Goal: Task Accomplishment & Management: Manage account settings

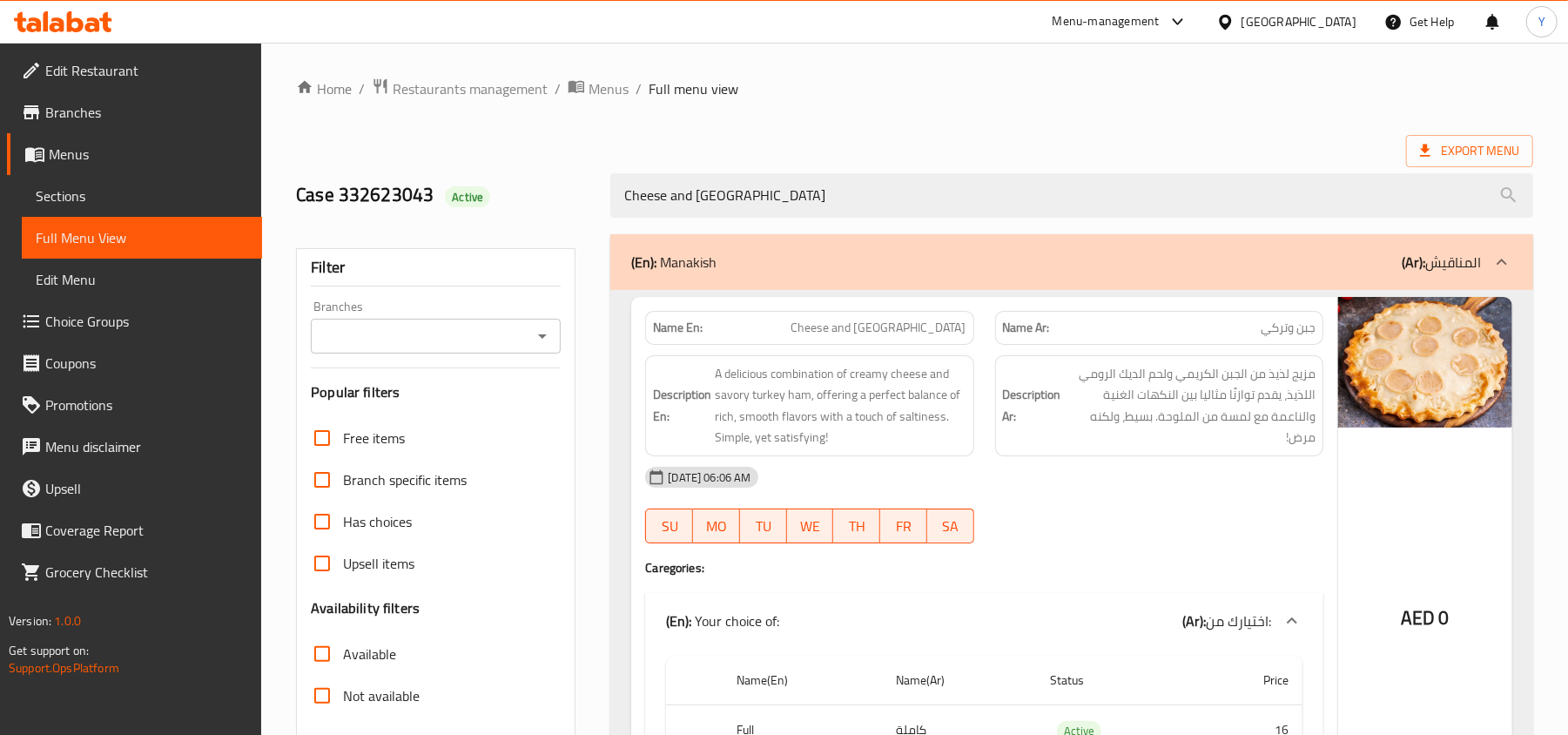
click at [1275, 18] on div "United Arab Emirates" at bounding box center [1300, 21] width 115 height 19
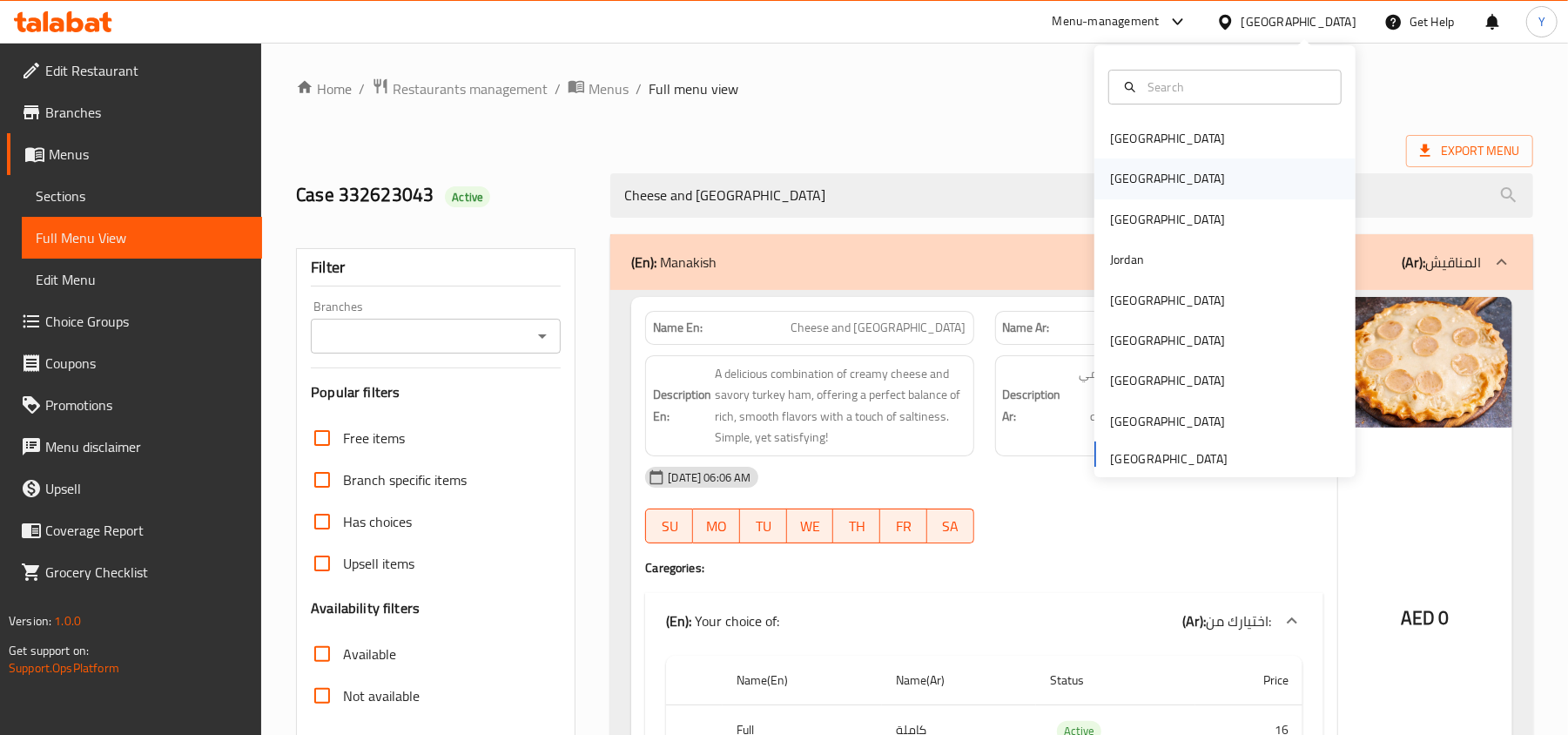
click at [1167, 178] on div "[GEOGRAPHIC_DATA]" at bounding box center [1225, 178] width 261 height 40
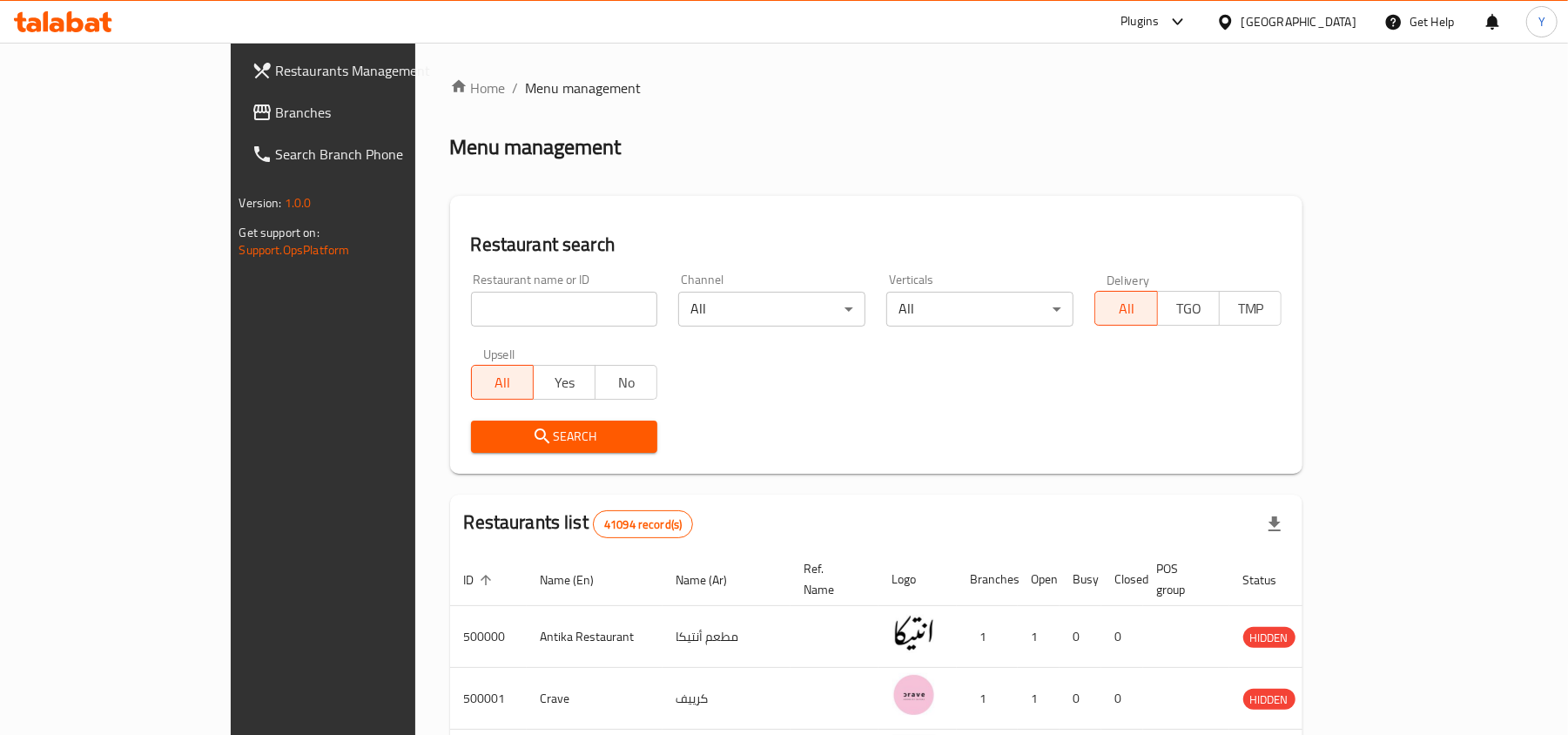
click at [276, 119] on span "Branches" at bounding box center [377, 112] width 203 height 21
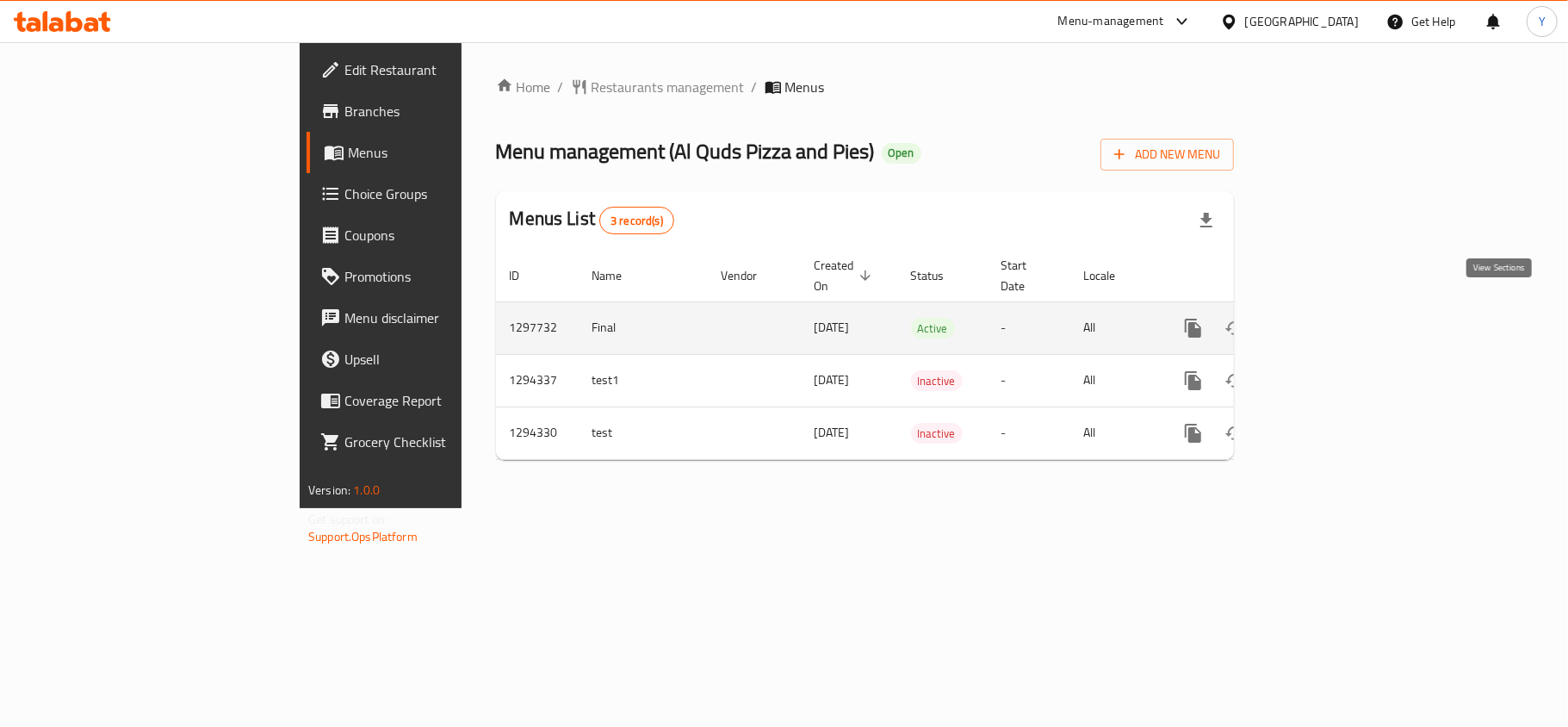
click at [1328, 317] on icon "enhanced table" at bounding box center [1317, 327] width 21 height 21
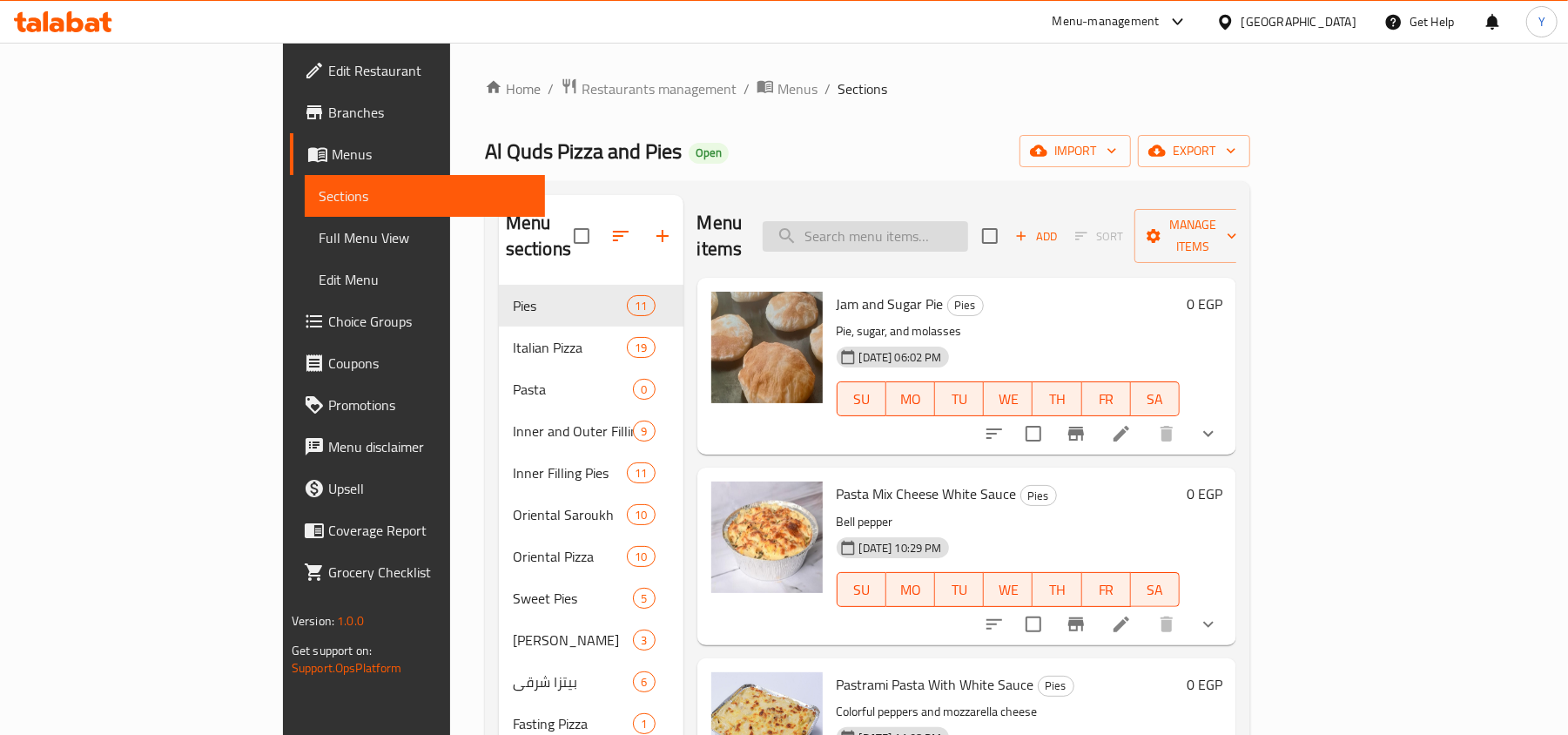
click at [946, 224] on input "search" at bounding box center [865, 236] width 205 height 31
paste input "Pasta With Sausage And White Sauce"
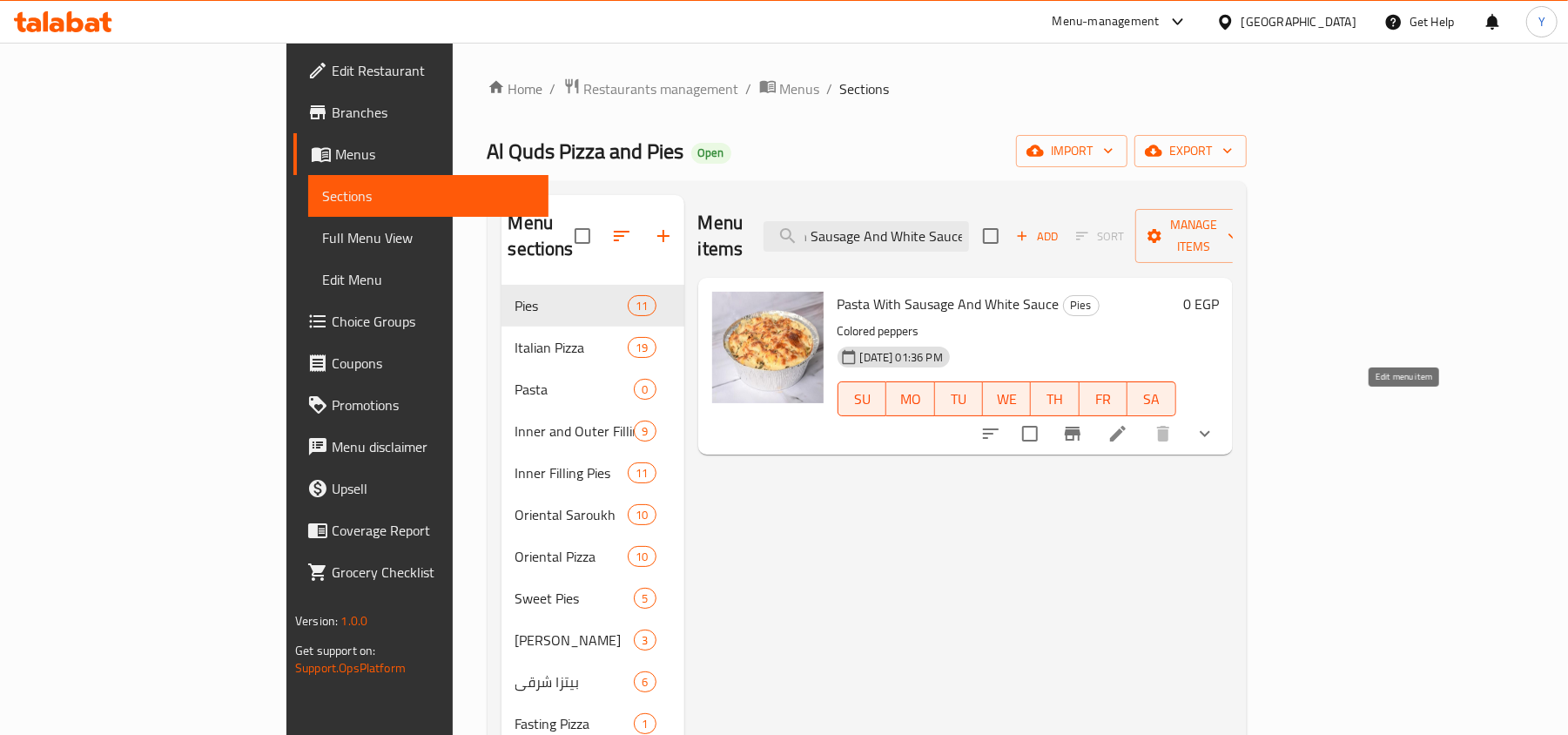
type input "Pasta With Sausage And White Sauce"
click at [1128, 423] on icon at bounding box center [1117, 433] width 21 height 21
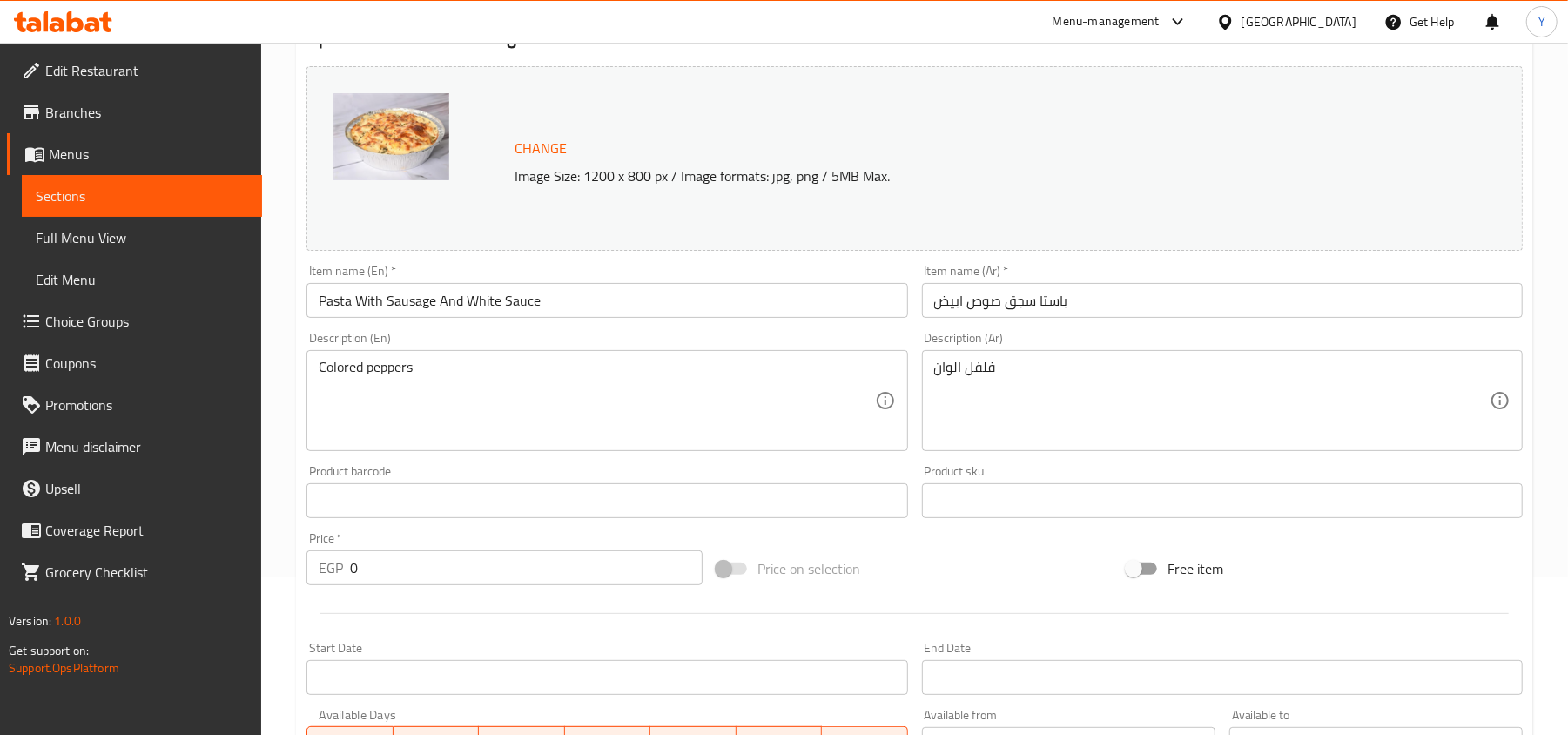
scroll to position [551, 0]
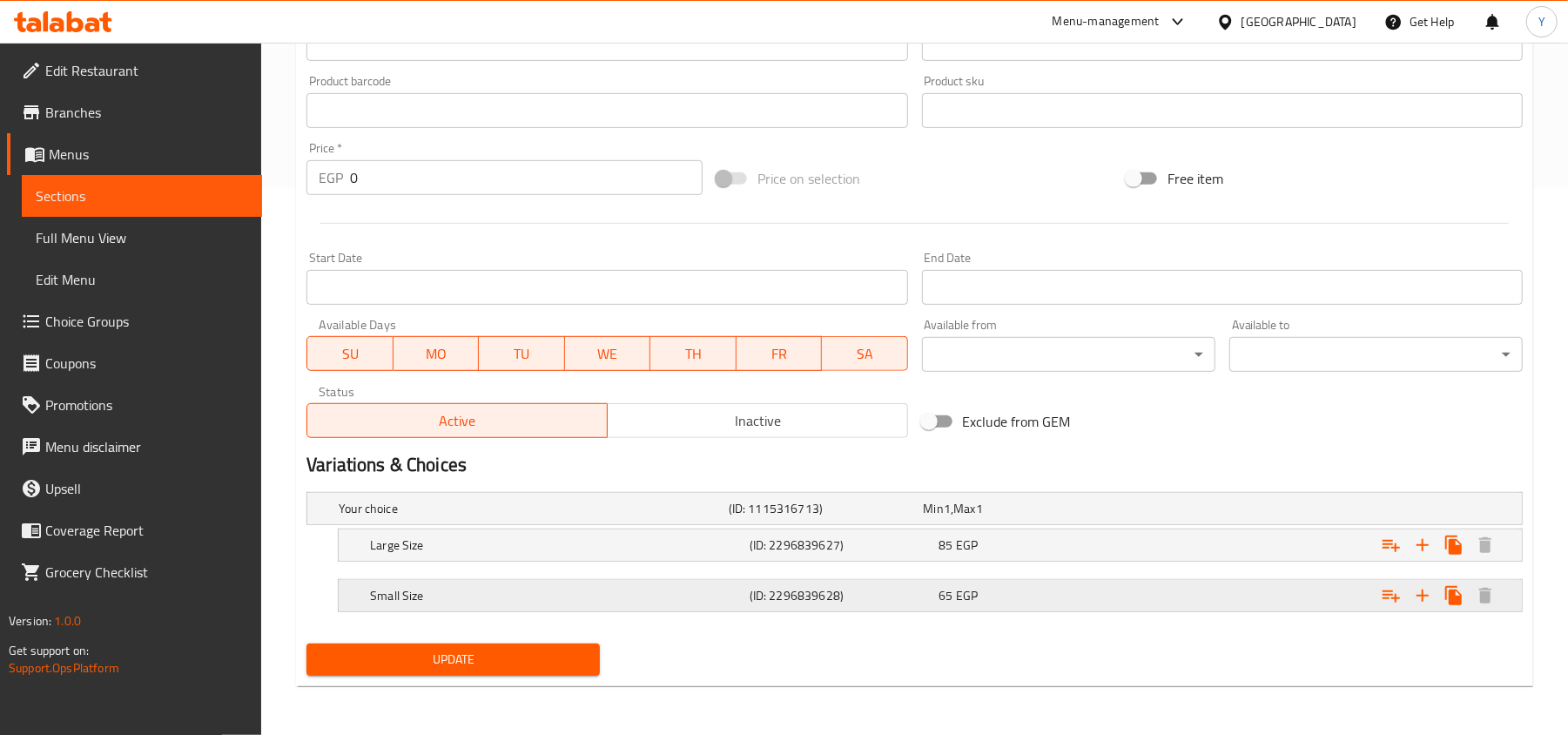
click at [623, 590] on h5 "Small Size" at bounding box center [557, 596] width 372 height 18
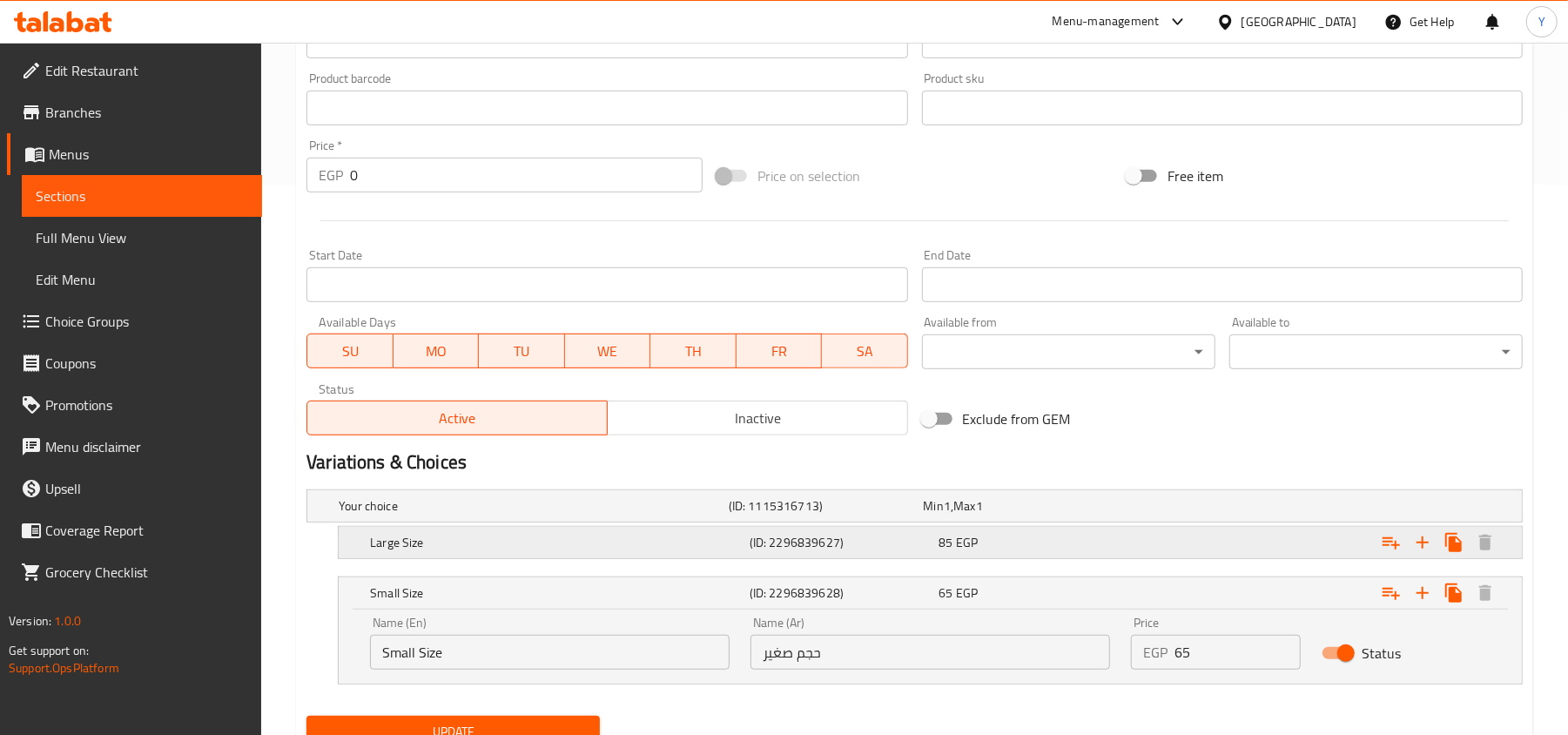
click at [642, 542] on h5 "Large Size" at bounding box center [557, 543] width 372 height 18
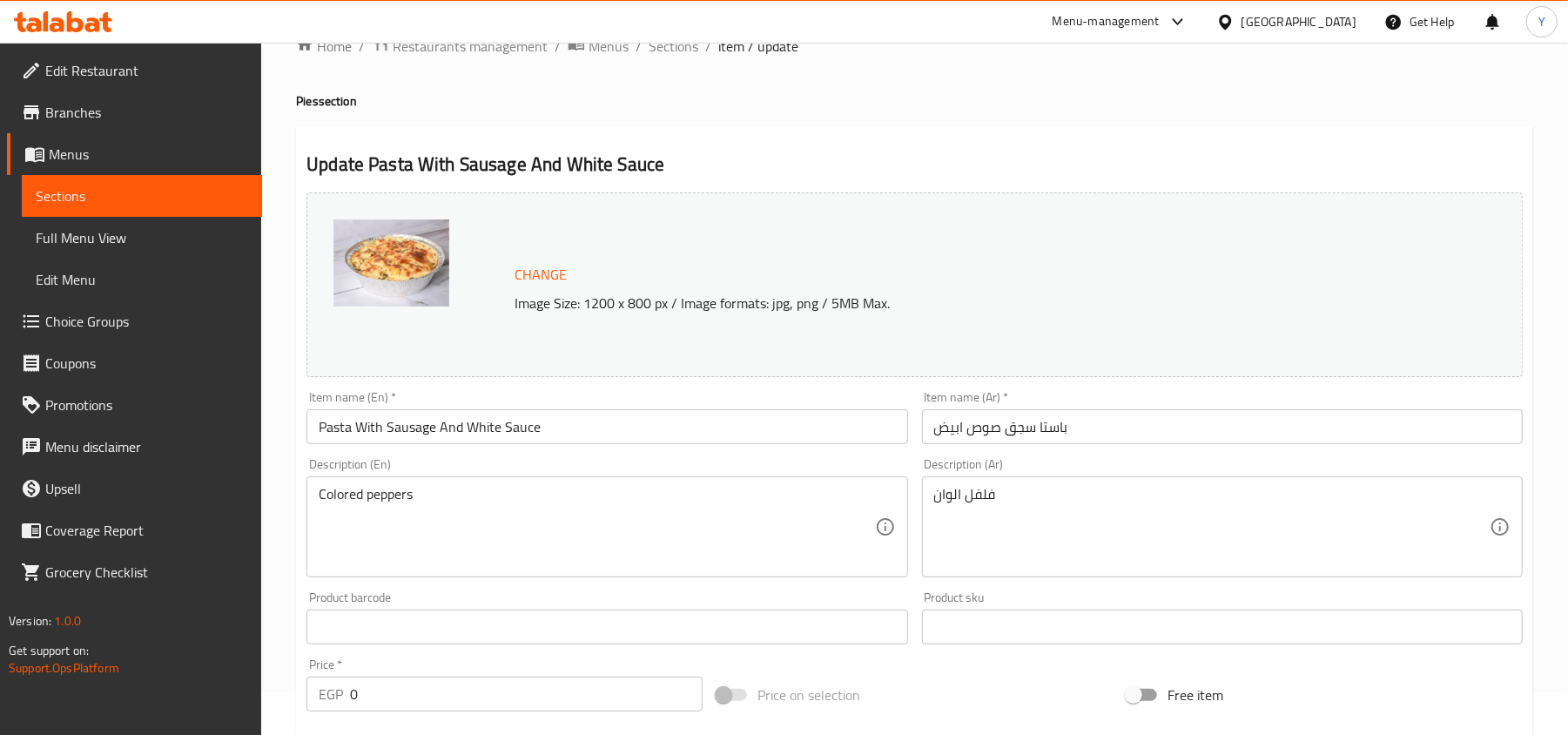
scroll to position [0, 0]
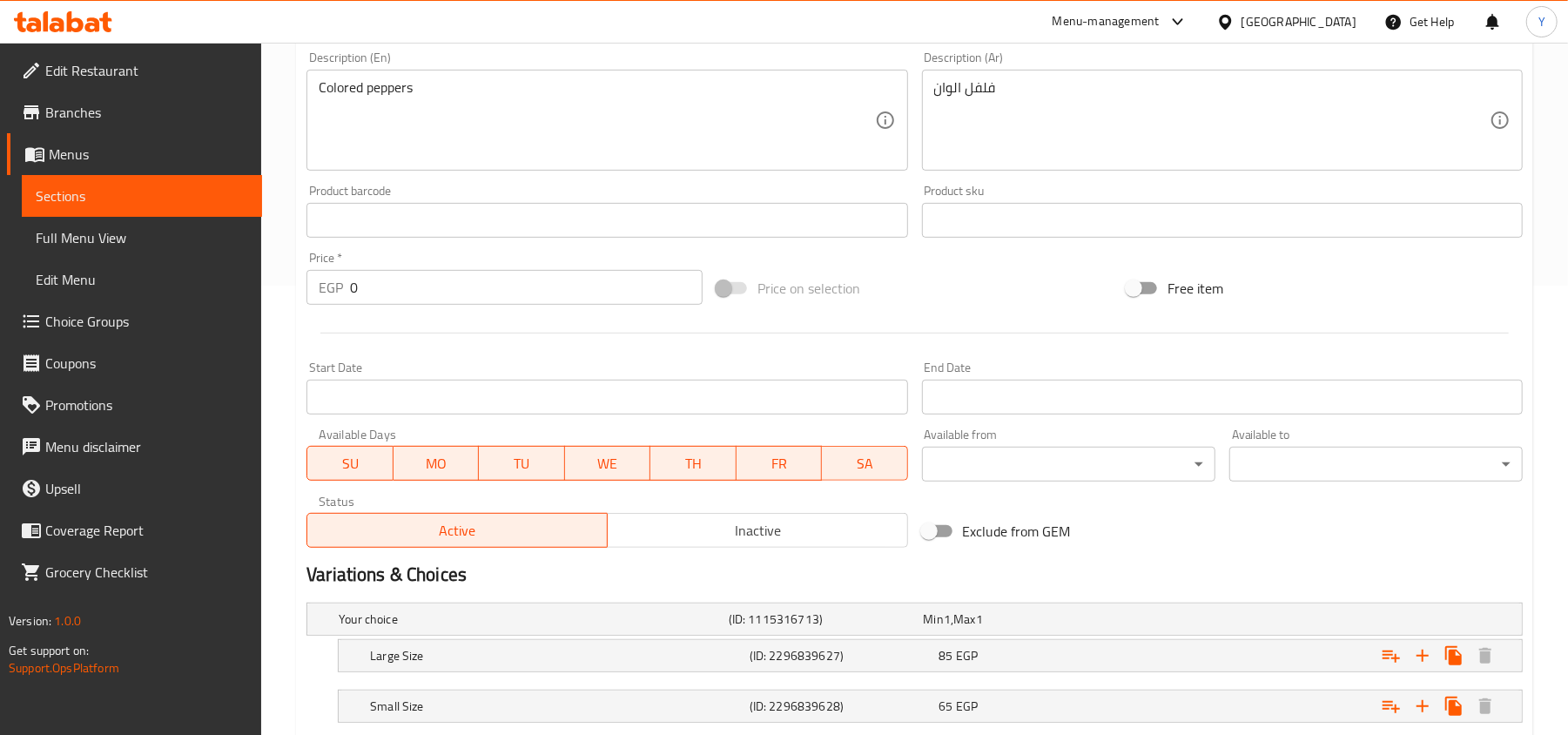
scroll to position [562, 0]
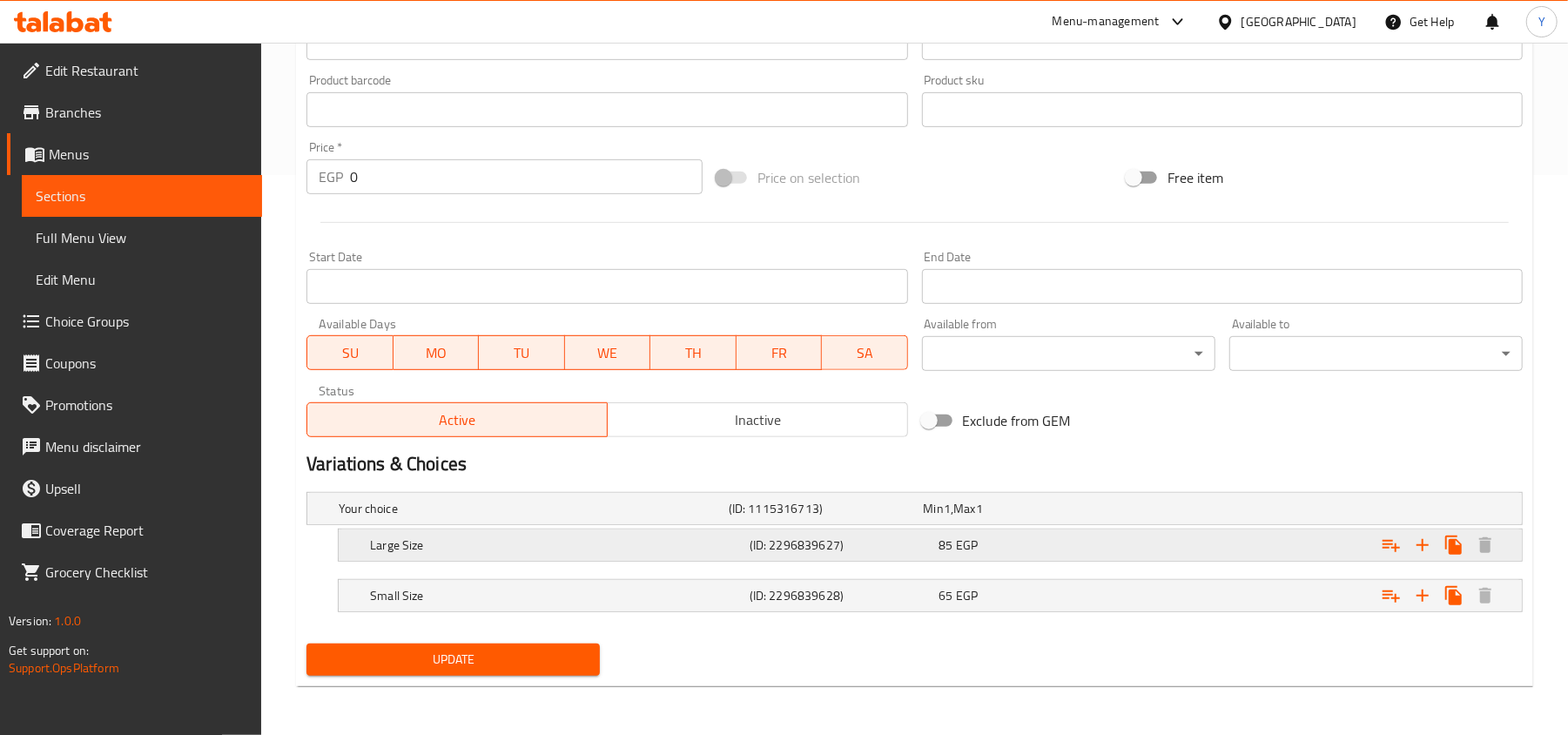
click at [523, 552] on h5 "Large Size" at bounding box center [557, 546] width 372 height 18
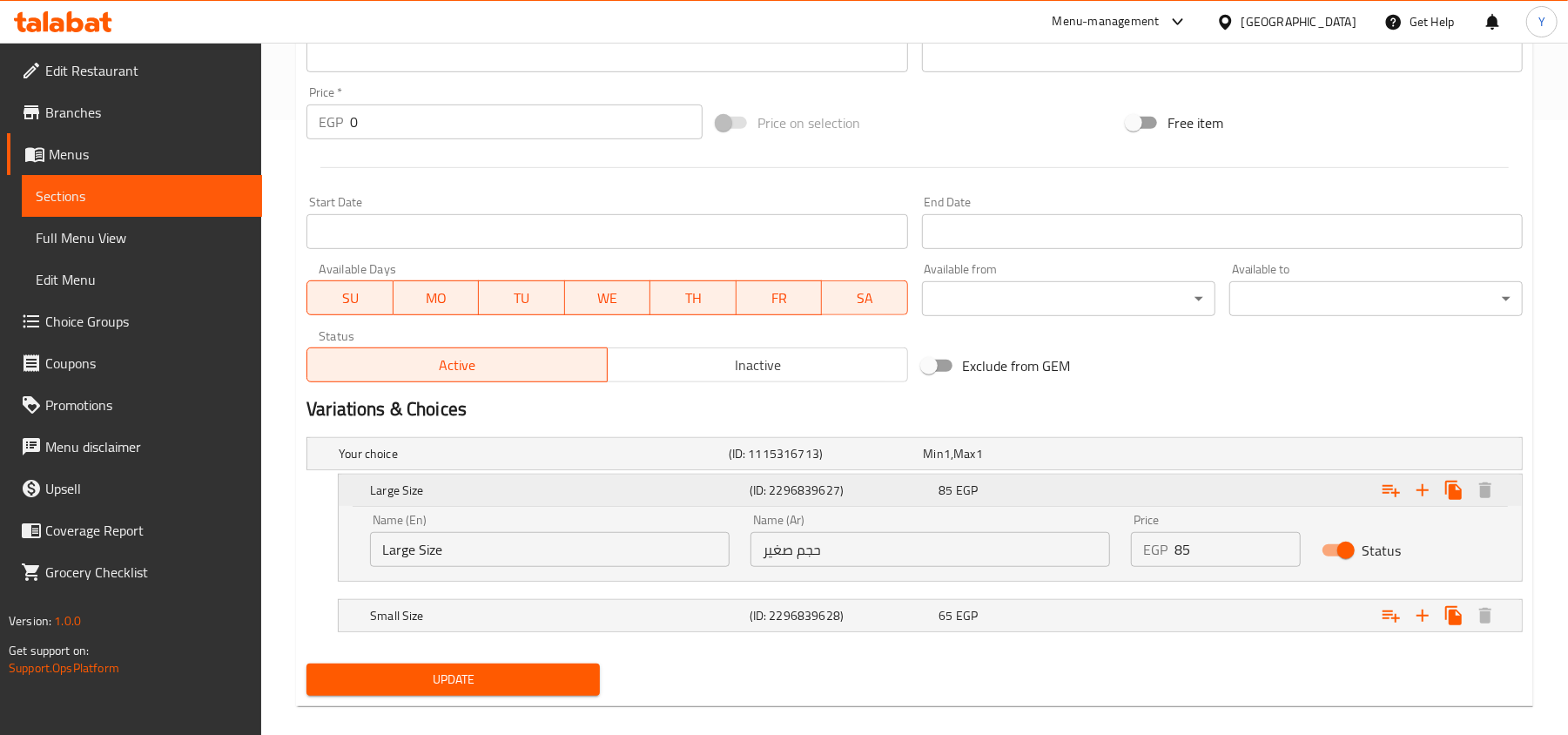
scroll to position [638, 0]
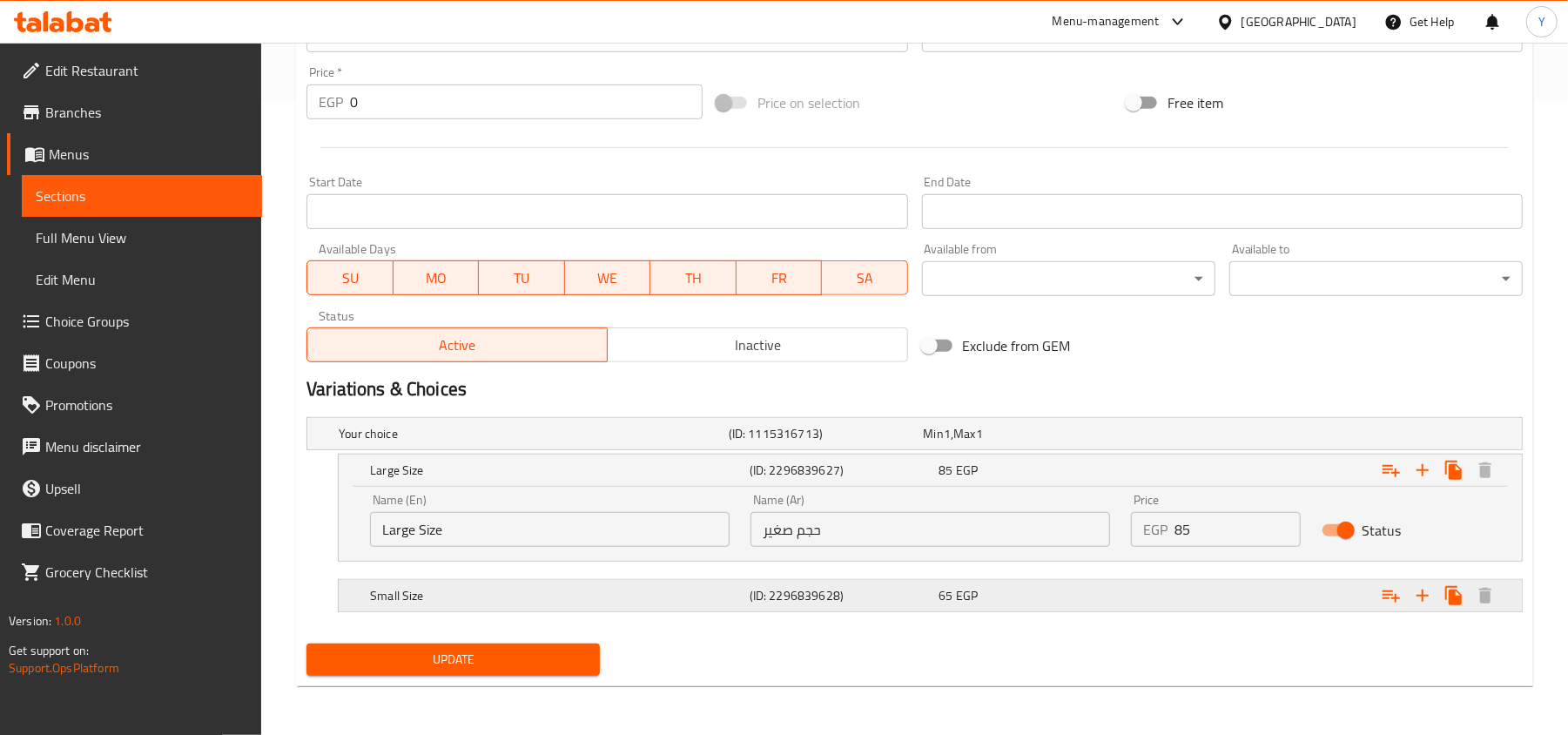
click at [528, 588] on h5 "Small Size" at bounding box center [557, 596] width 372 height 18
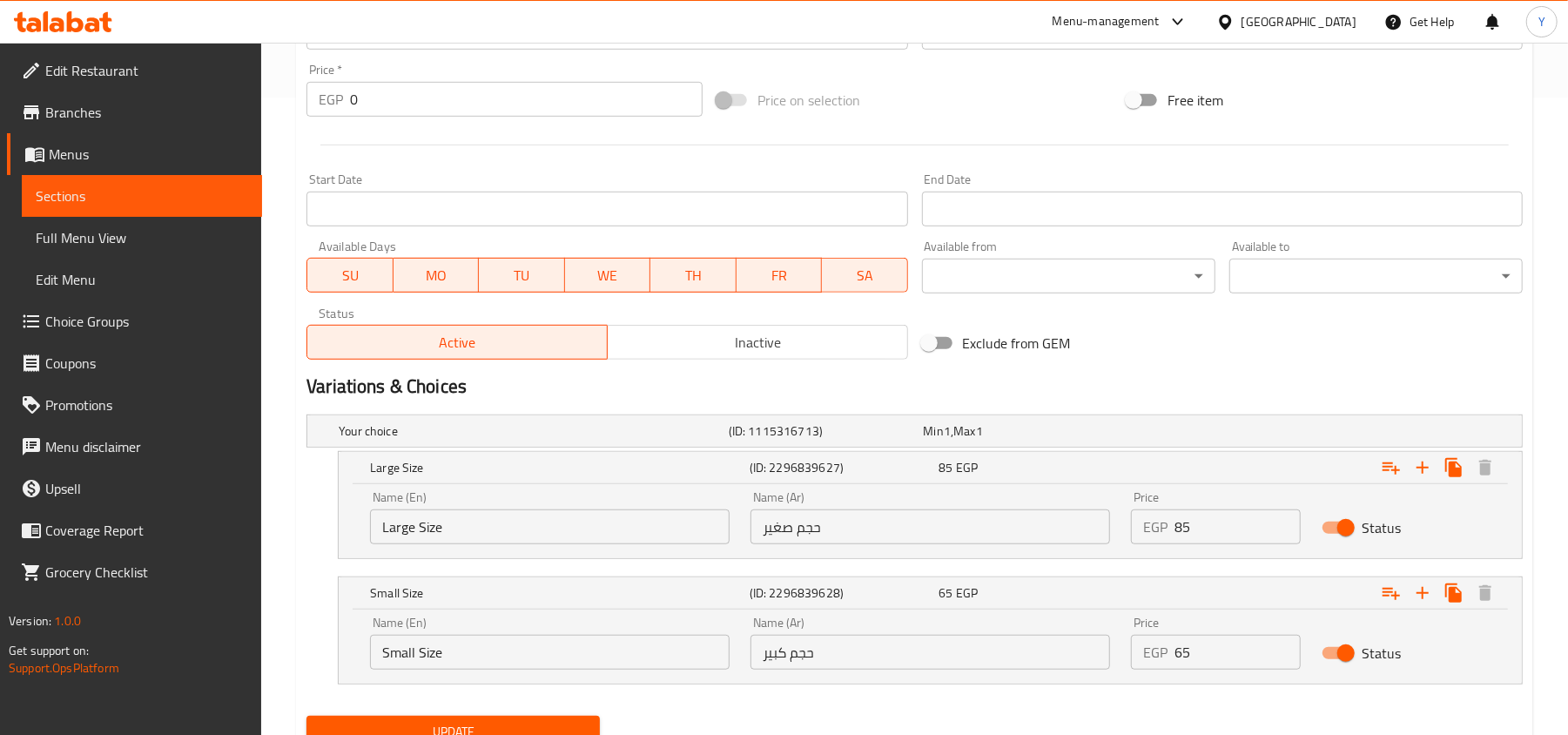
click at [443, 662] on input "Small Size" at bounding box center [550, 652] width 360 height 35
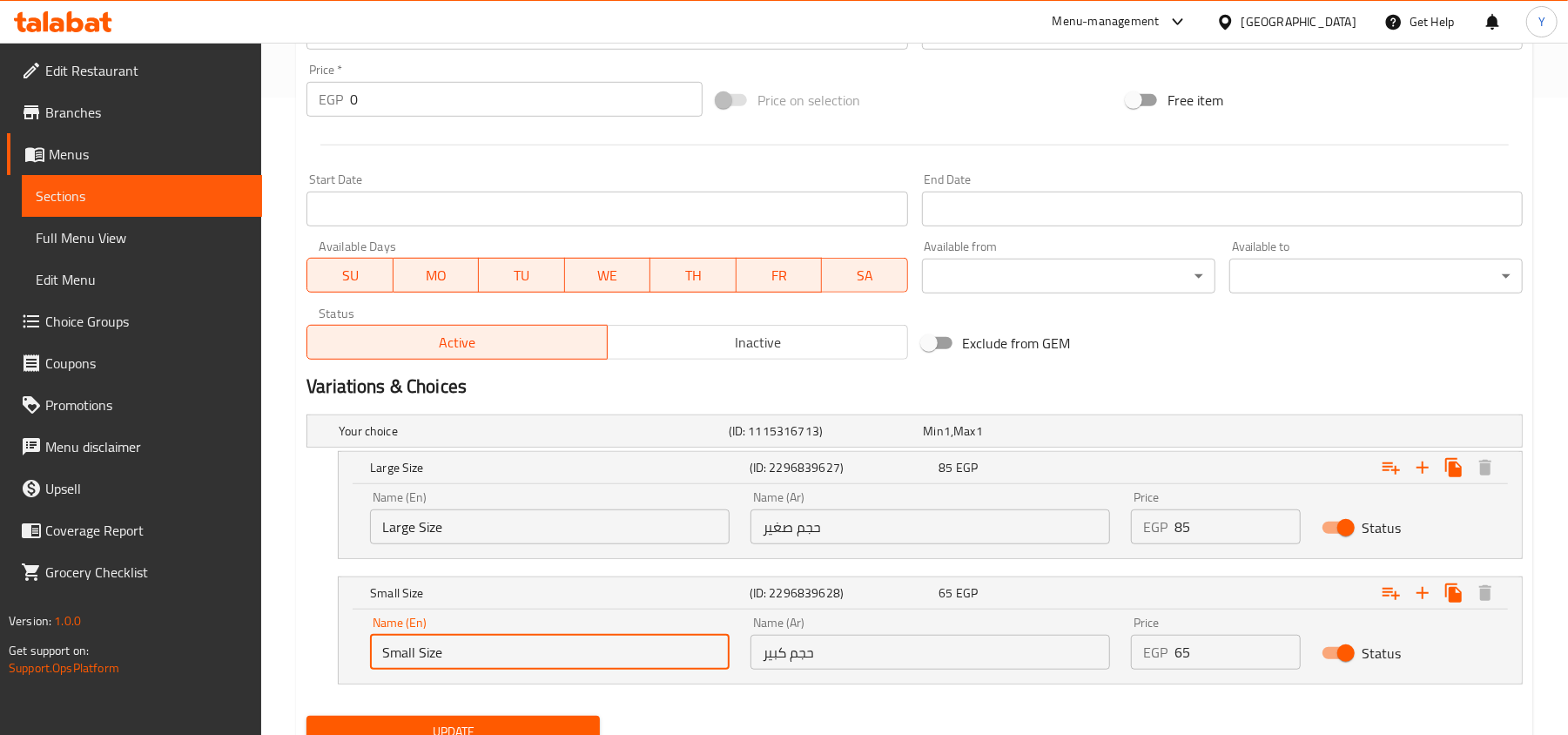
click at [443, 662] on input "Small Size" at bounding box center [550, 652] width 360 height 35
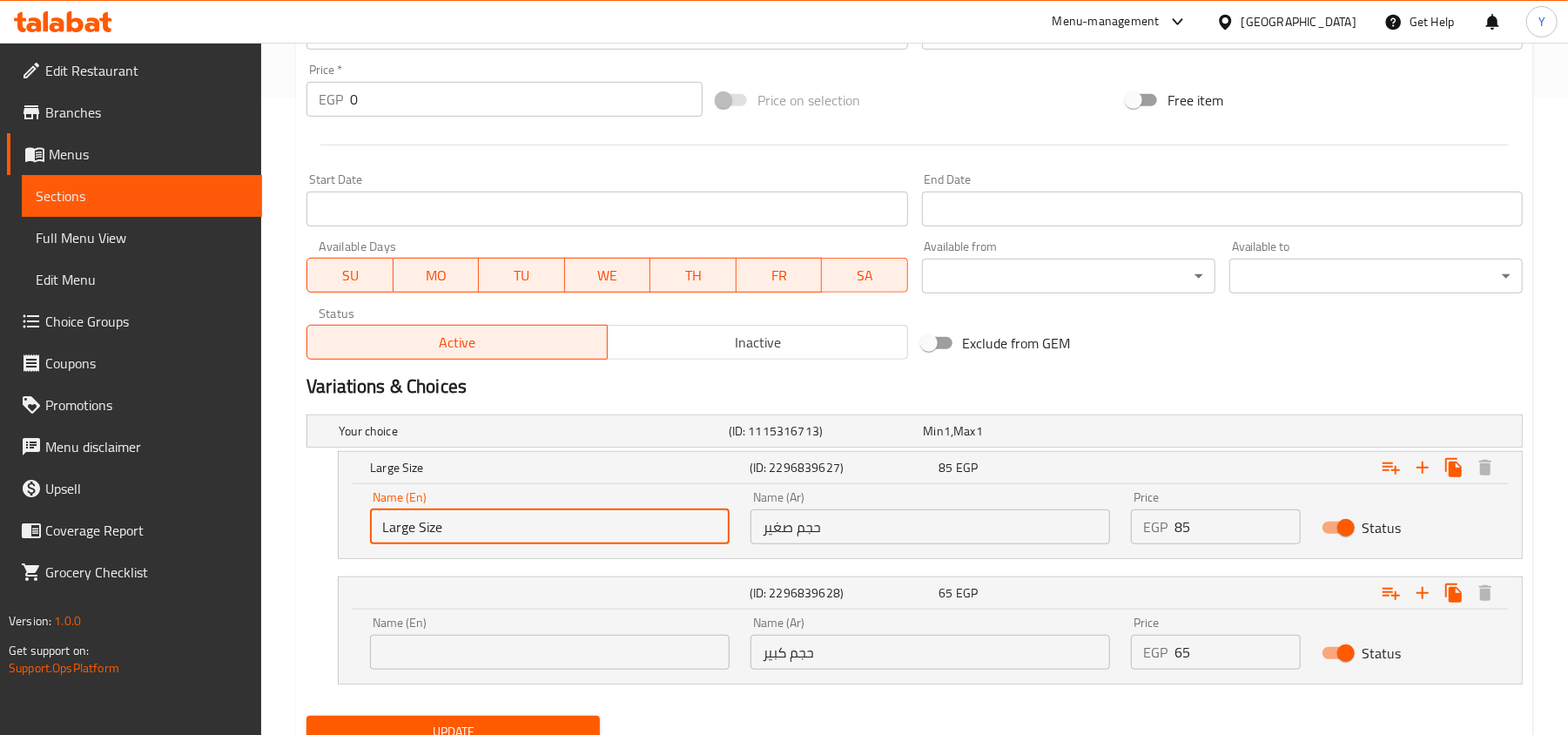
click at [488, 537] on input "Large Size" at bounding box center [550, 526] width 360 height 35
paste input "Small"
type input "Small Size"
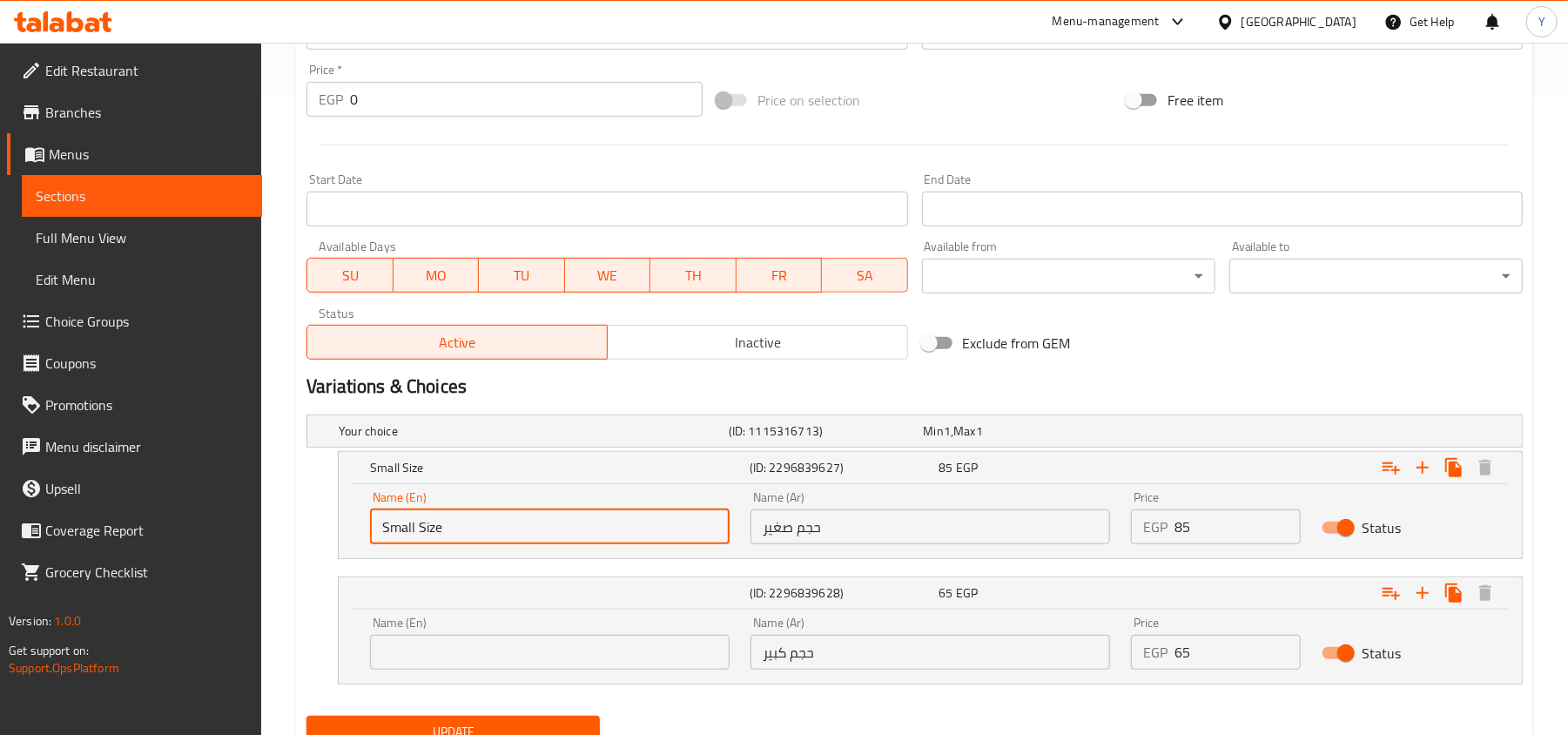
click at [479, 646] on input "text" at bounding box center [550, 652] width 360 height 35
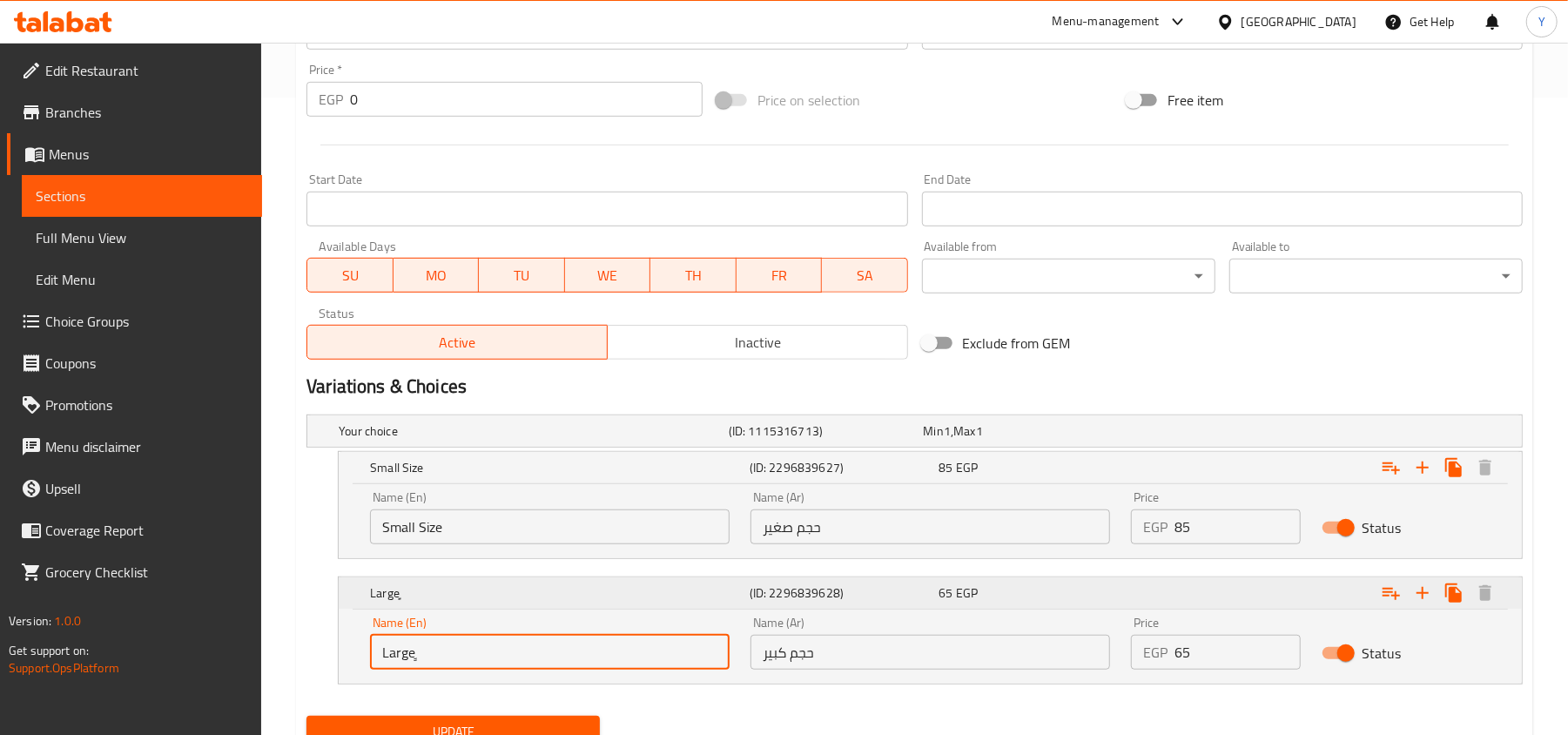
type input "Large"
drag, startPoint x: 426, startPoint y: 662, endPoint x: 336, endPoint y: 662, distance: 90.0
click at [336, 662] on div "Large (ID: 2296839628) 65 EGP Name (En) Large Name (En) Name (Ar) حجم كبير Name…" at bounding box center [914, 630] width 1216 height 108
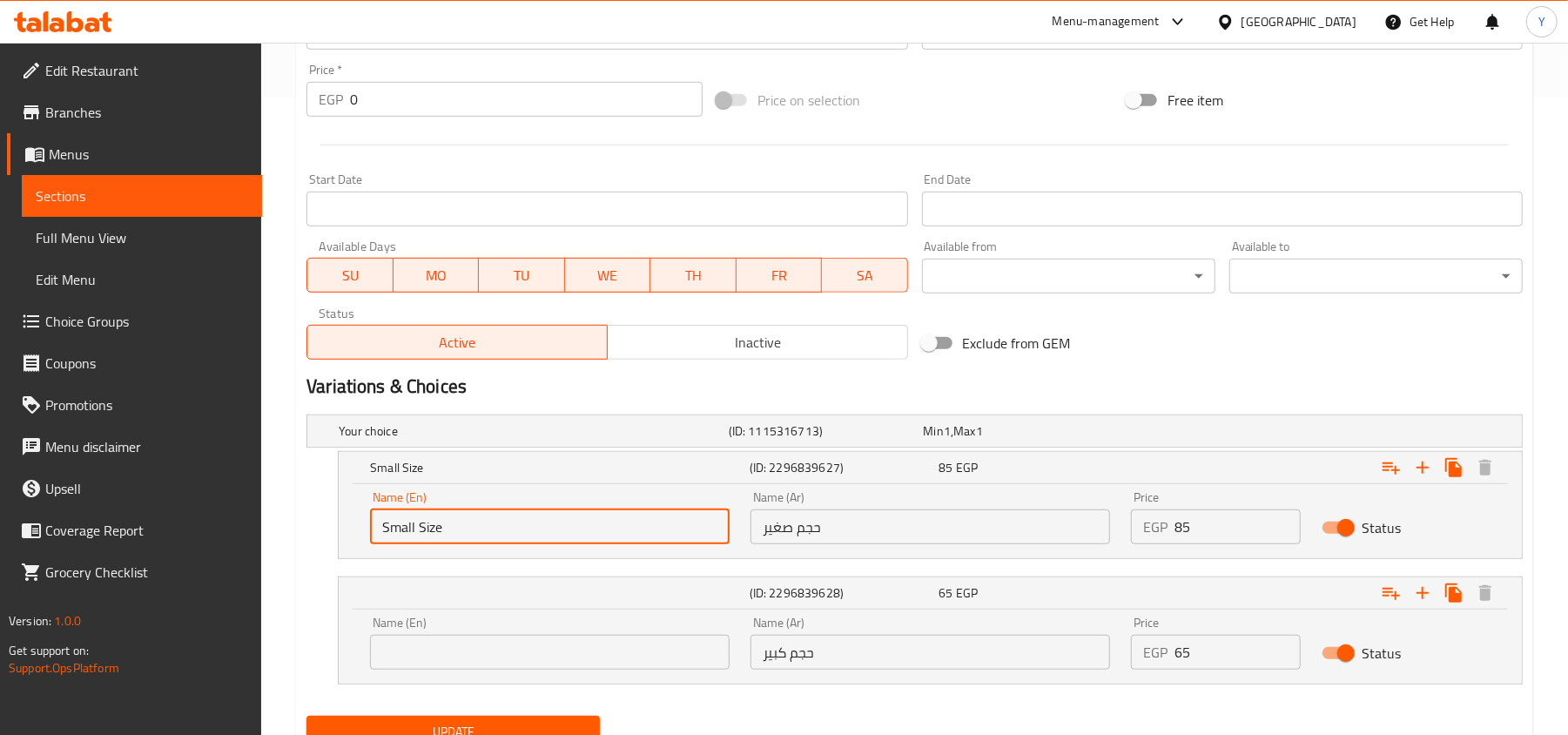
click at [434, 527] on input "Small Size" at bounding box center [550, 526] width 360 height 35
click at [448, 657] on input "text" at bounding box center [550, 652] width 360 height 35
paste input "Small Size"
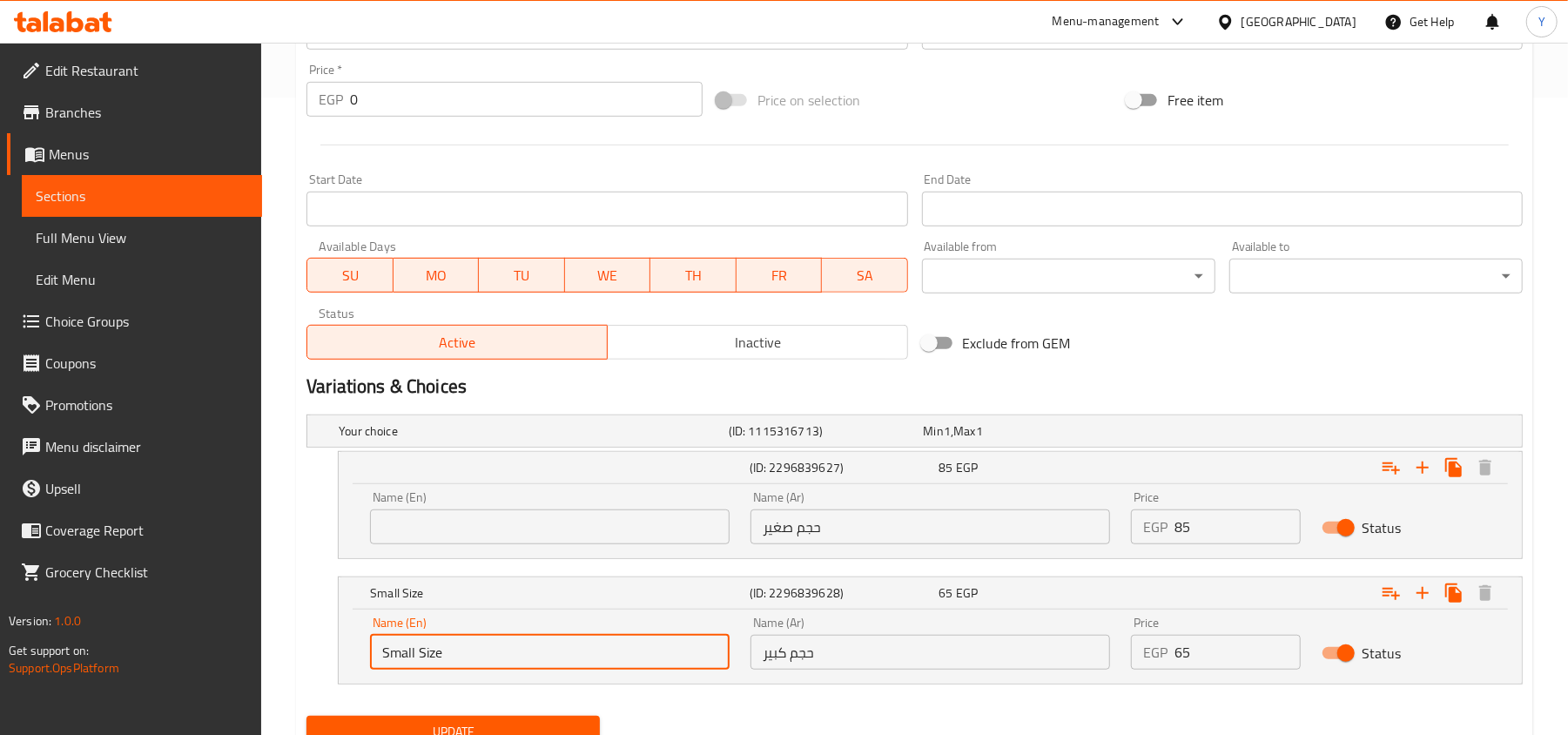
type input "Small Size"
click at [448, 528] on input "text" at bounding box center [550, 526] width 360 height 35
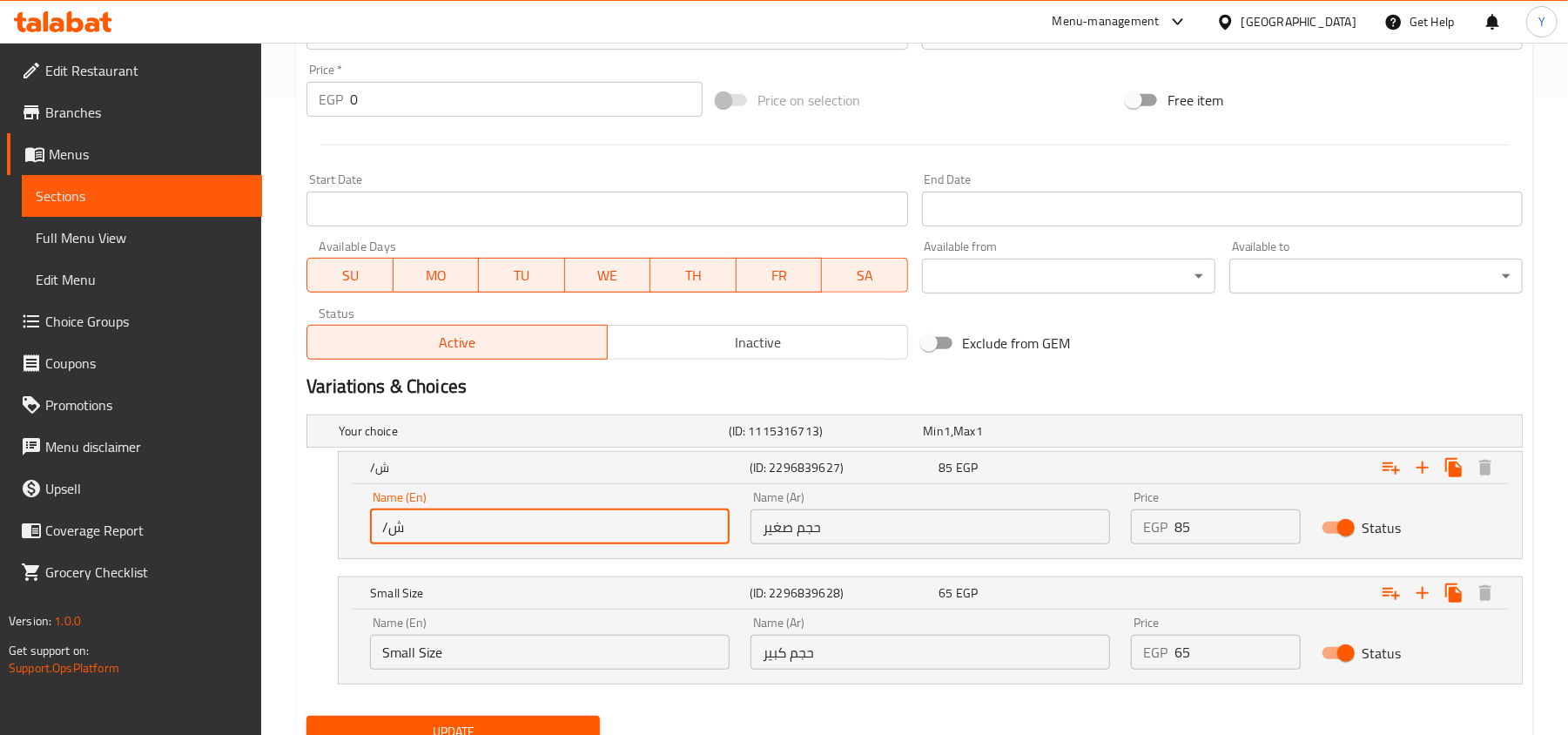
type input "/"
type input "Large Size"
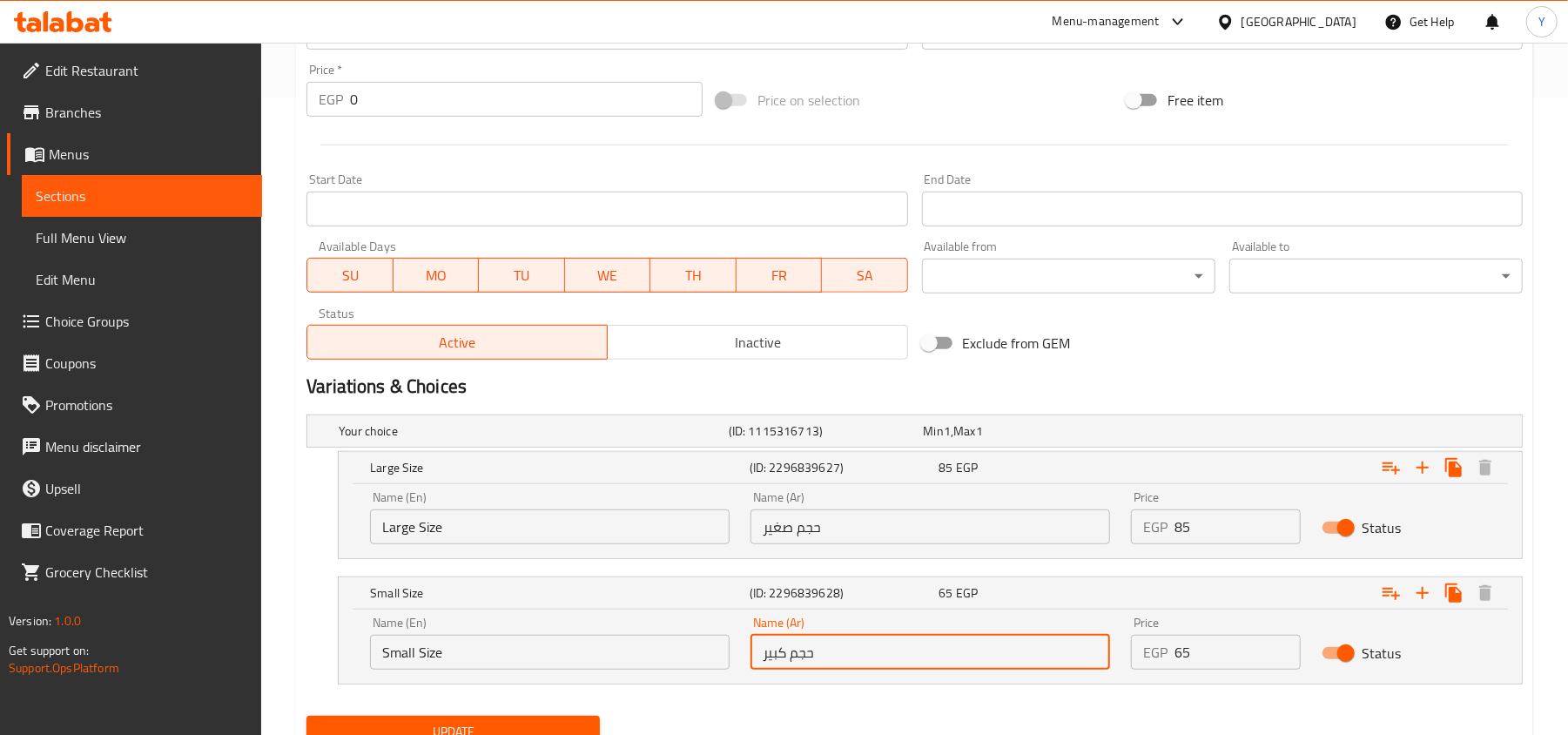
click at [774, 663] on input "حجم كبير" at bounding box center [930, 652] width 360 height 35
type input "حجم"
click at [775, 535] on input "حجم صغير" at bounding box center [930, 526] width 360 height 35
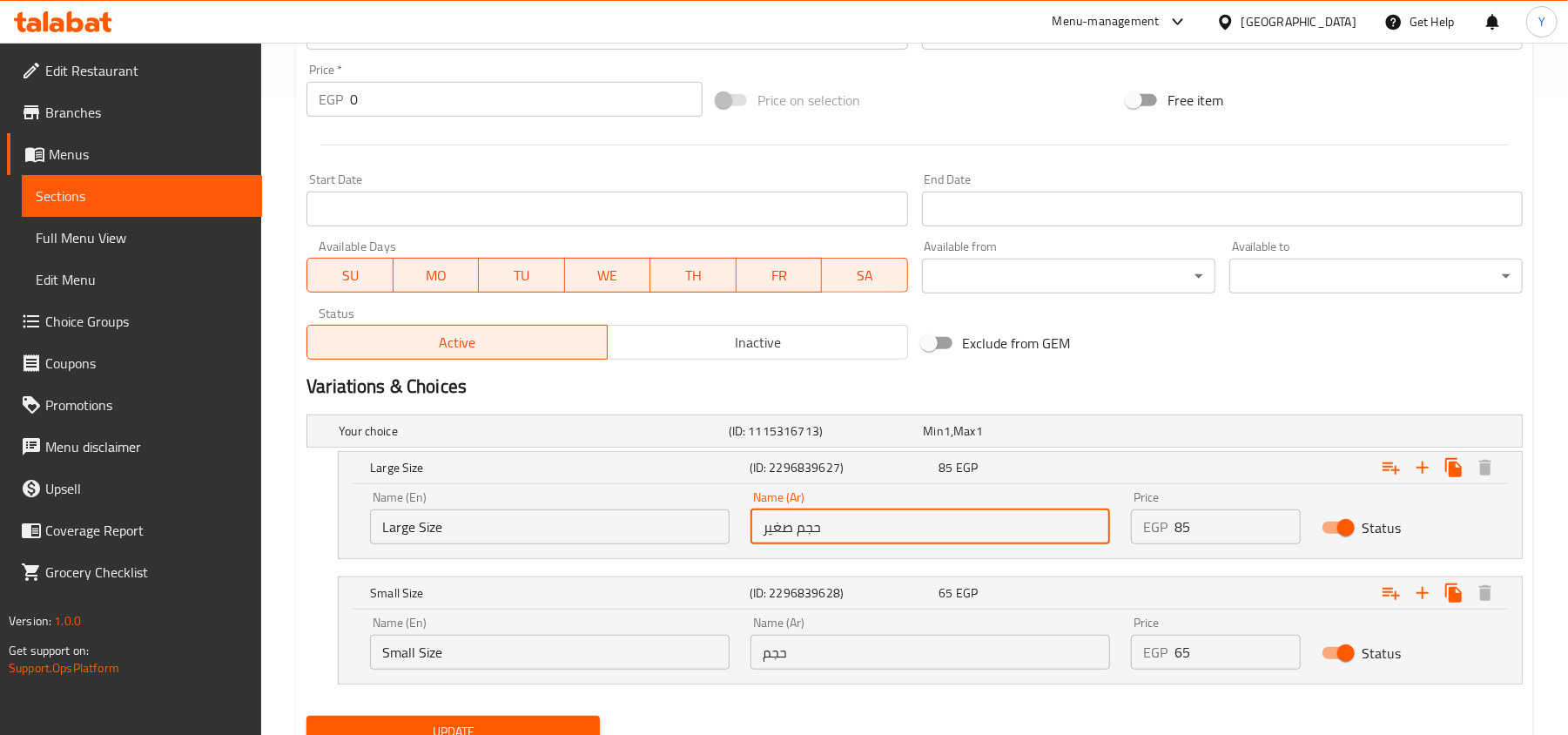
click at [775, 535] on input "حجم صغير" at bounding box center [930, 526] width 360 height 35
paste input "كبير"
type input "حجم كبير"
click at [761, 667] on input "حجم" at bounding box center [930, 652] width 360 height 35
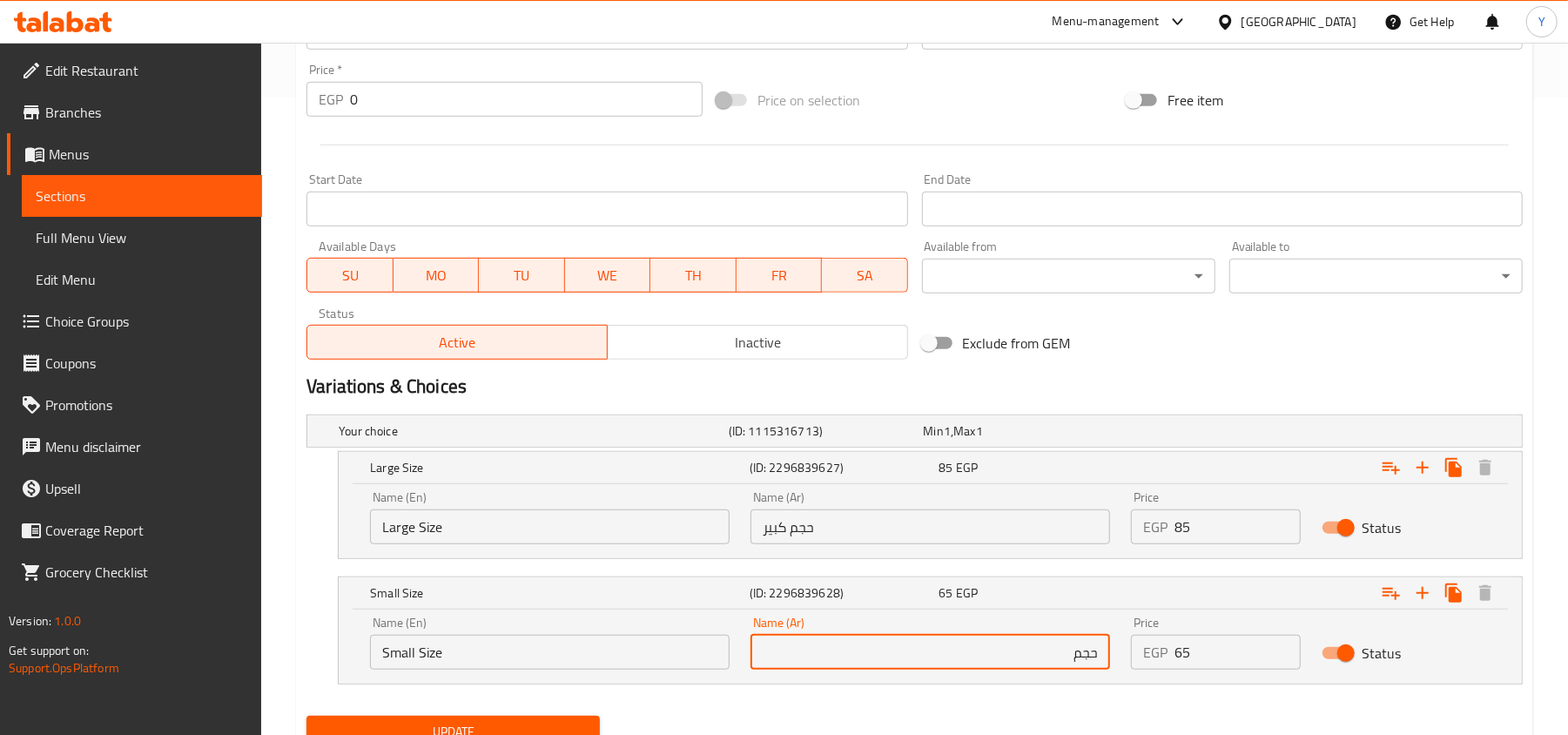
click at [890, 657] on input "حجم" at bounding box center [930, 652] width 360 height 35
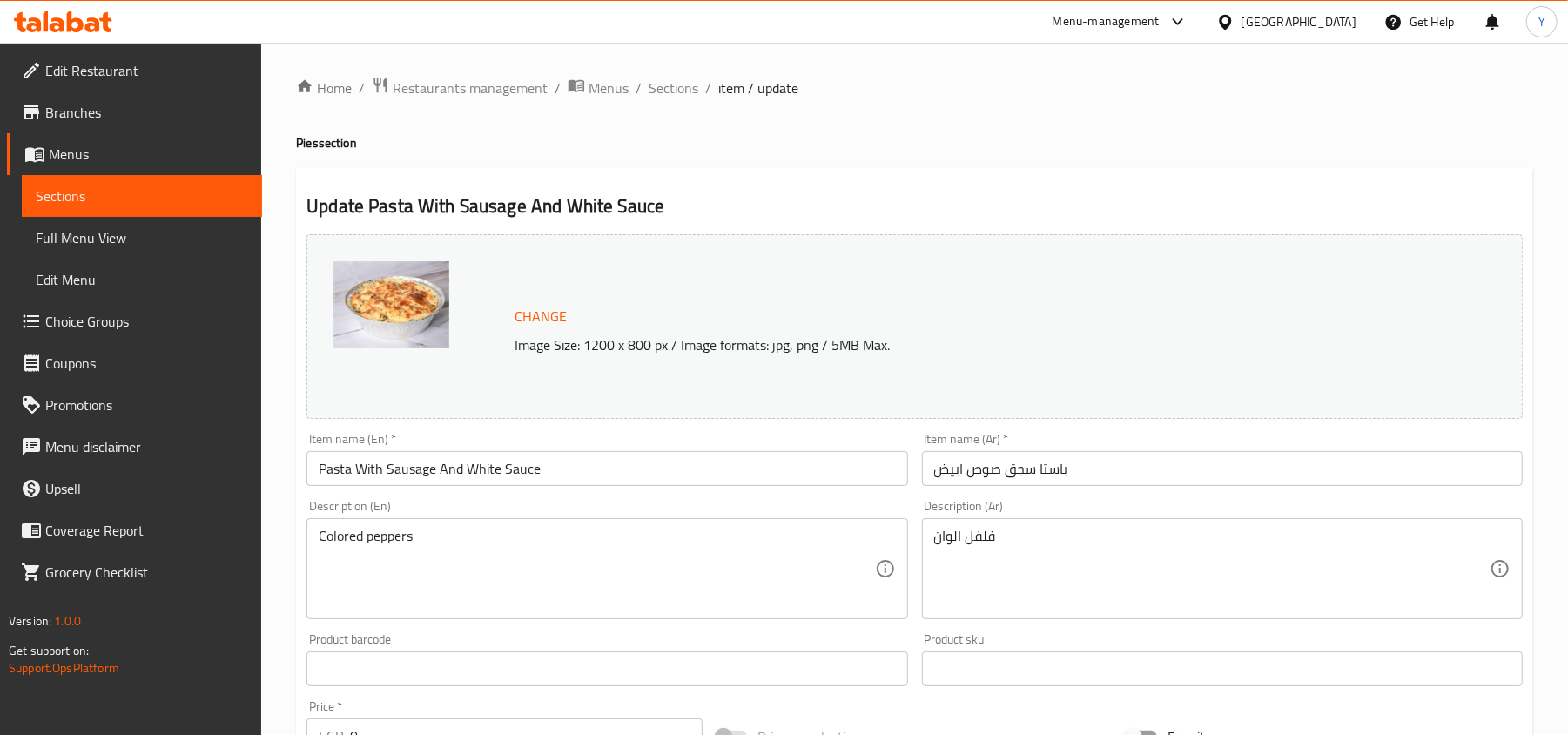
scroll to position [0, 0]
type input "حجم صغير"
click at [453, 475] on input "Pasta With Sausage And White Sauce" at bounding box center [606, 469] width 601 height 35
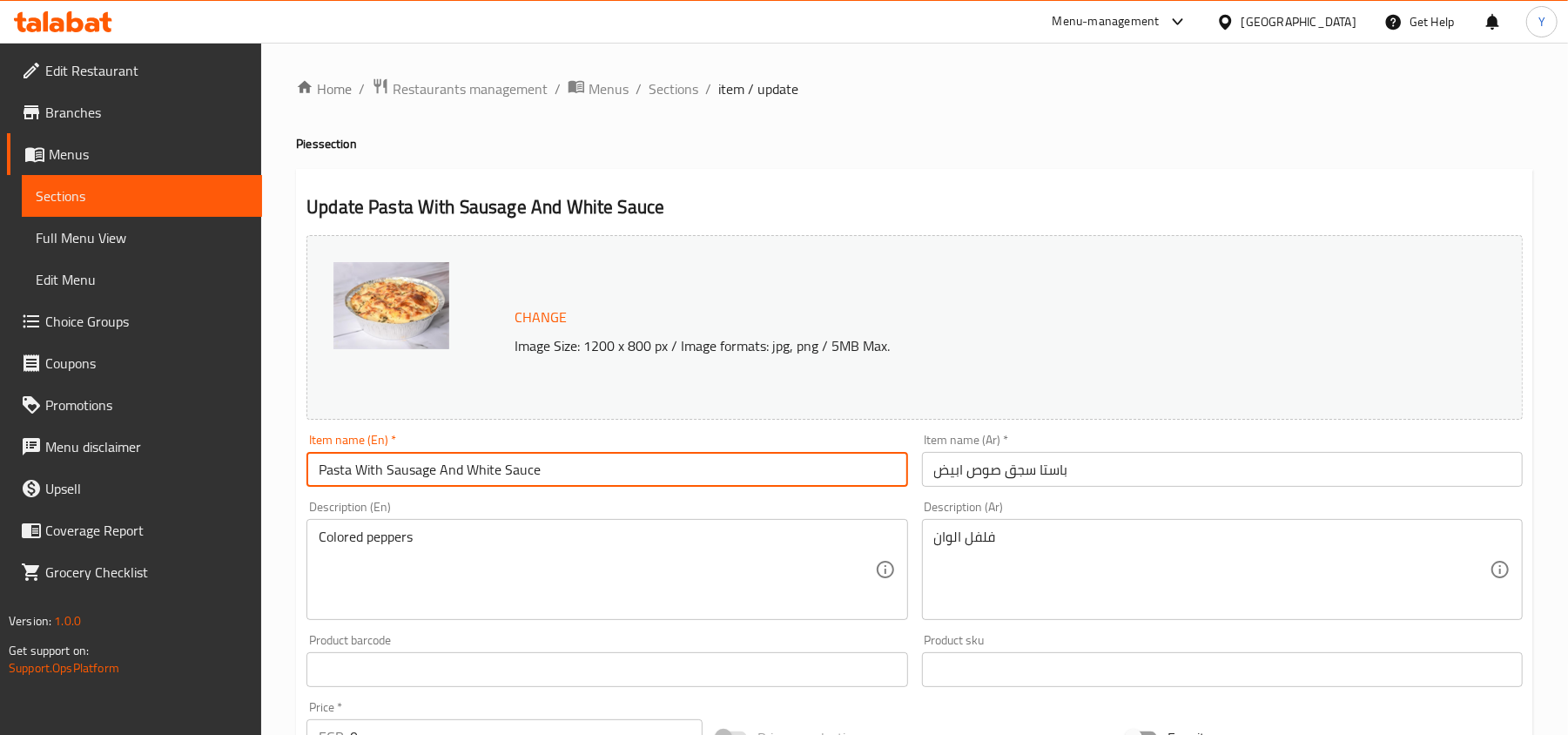
click at [453, 475] on input "Pasta With Sausage And White Sauce" at bounding box center [606, 469] width 601 height 35
click at [453, 474] on input "Pasta With Sausage And White Sauce" at bounding box center [606, 469] width 601 height 35
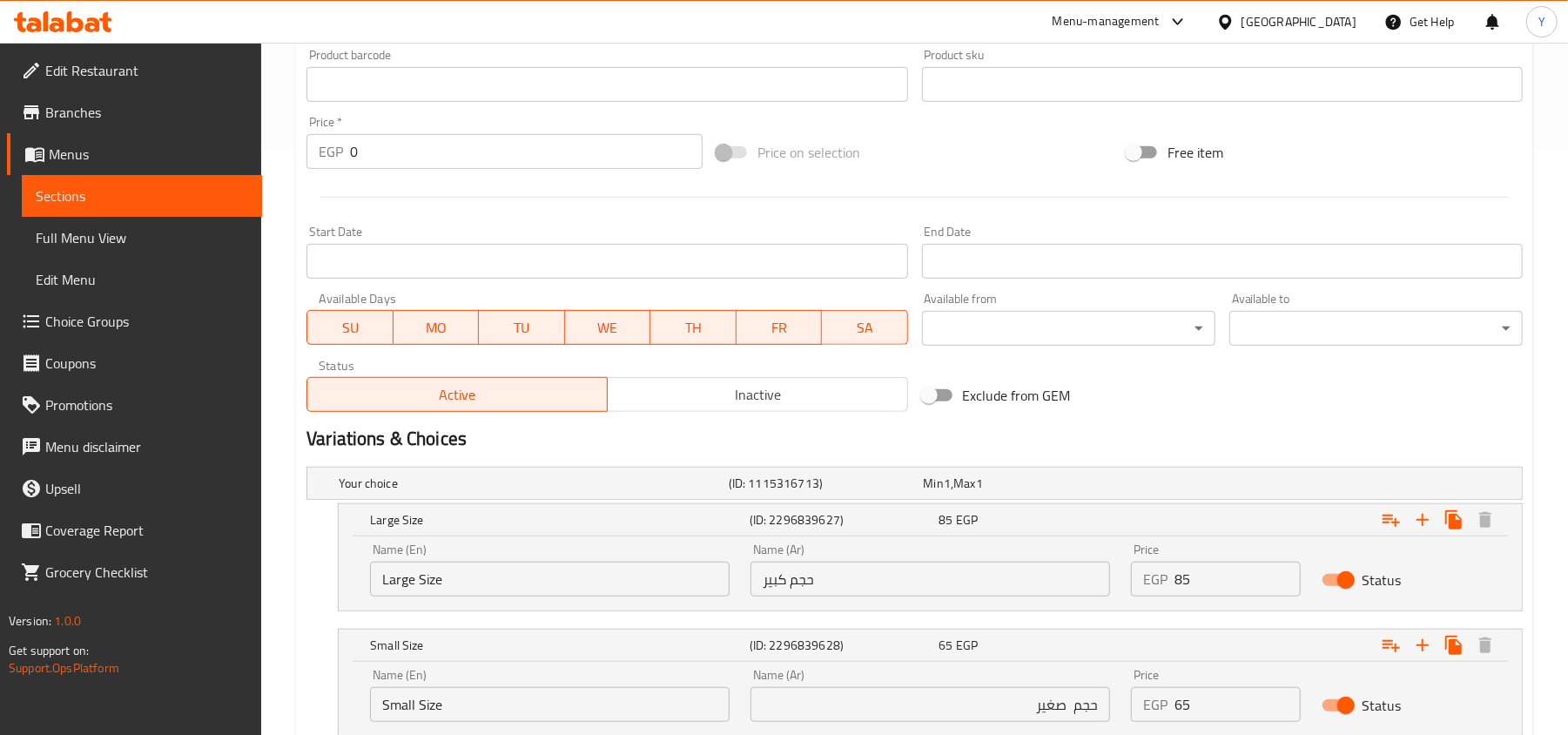
scroll to position [711, 0]
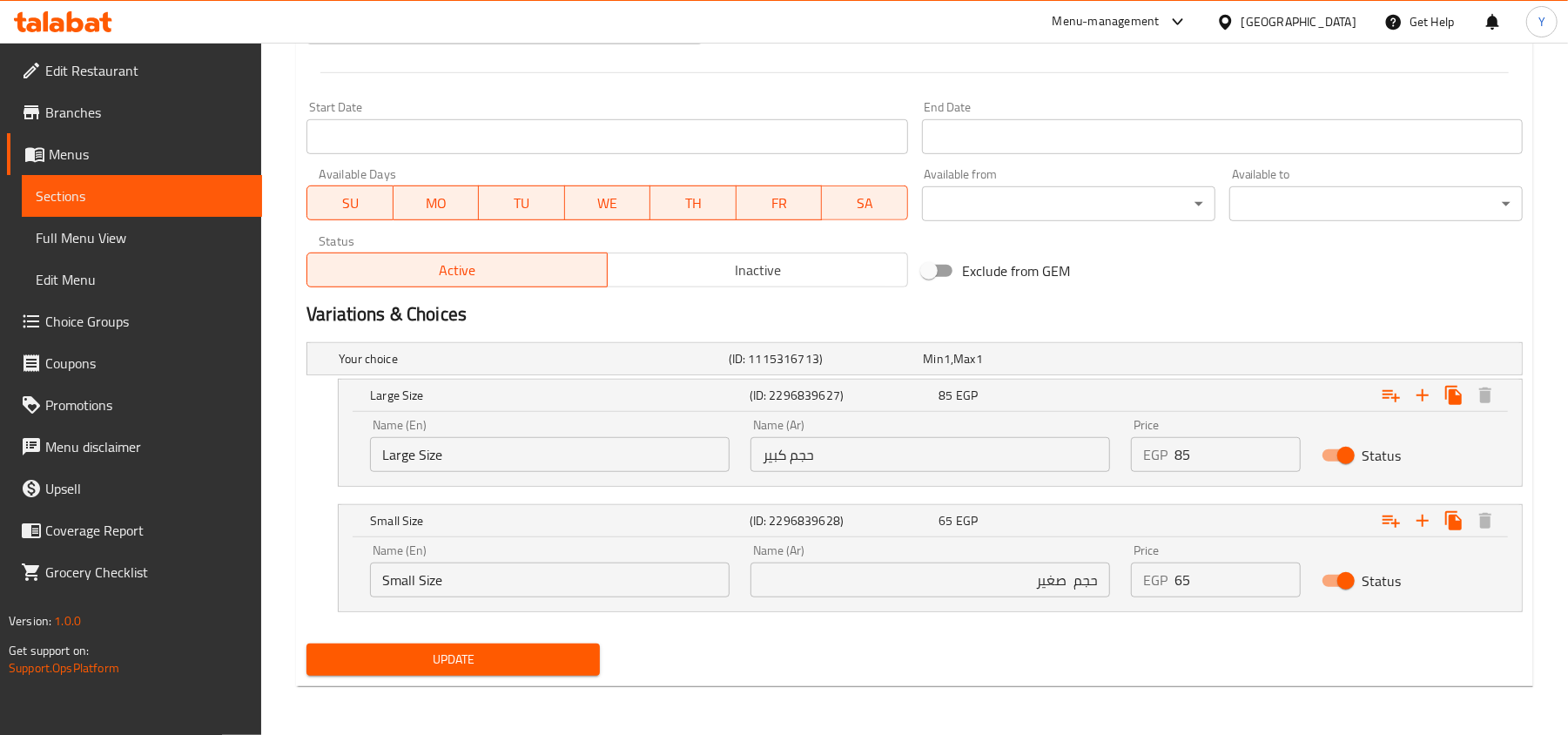
click at [450, 657] on span "Update" at bounding box center [454, 660] width 265 height 22
click at [127, 145] on span "Menus" at bounding box center [148, 154] width 199 height 21
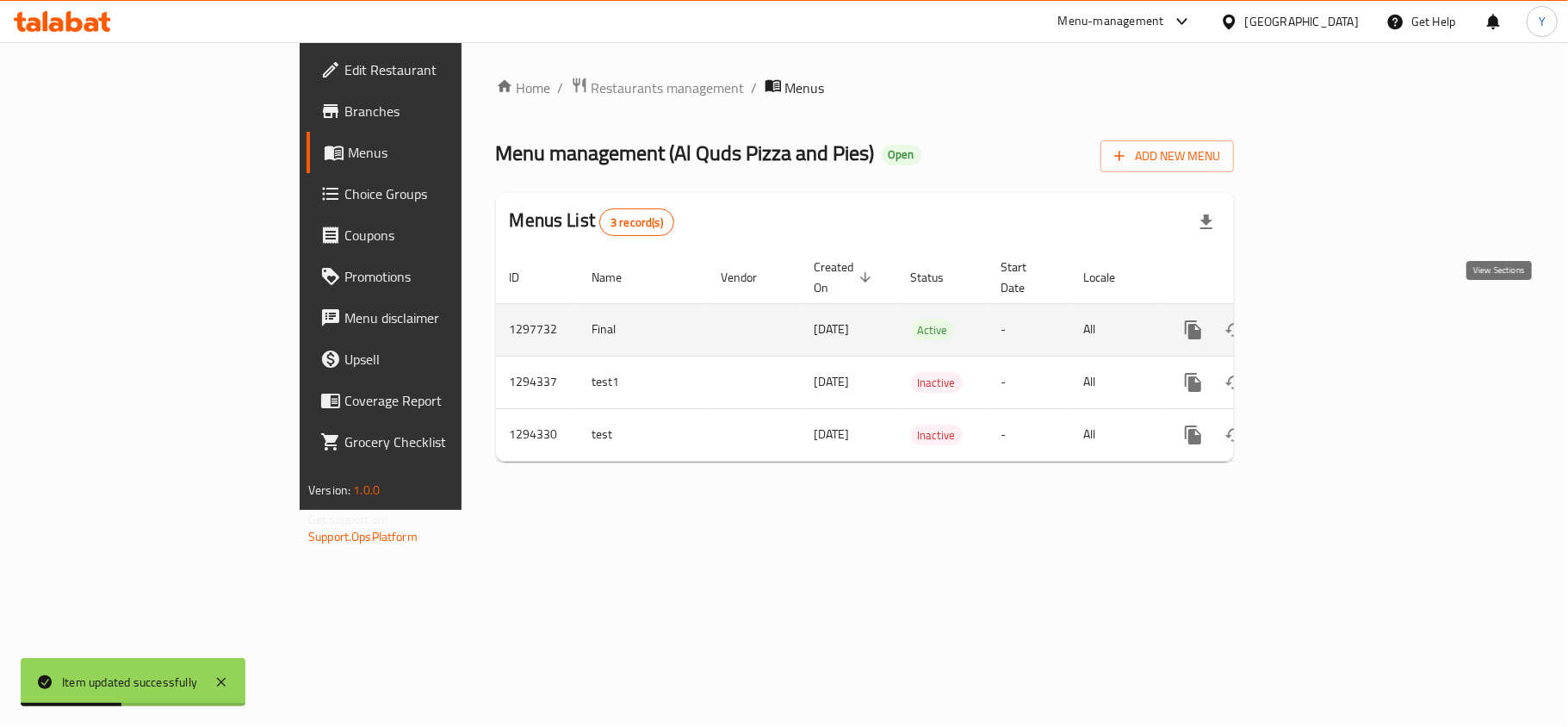
click at [1328, 319] on icon "enhanced table" at bounding box center [1317, 329] width 21 height 21
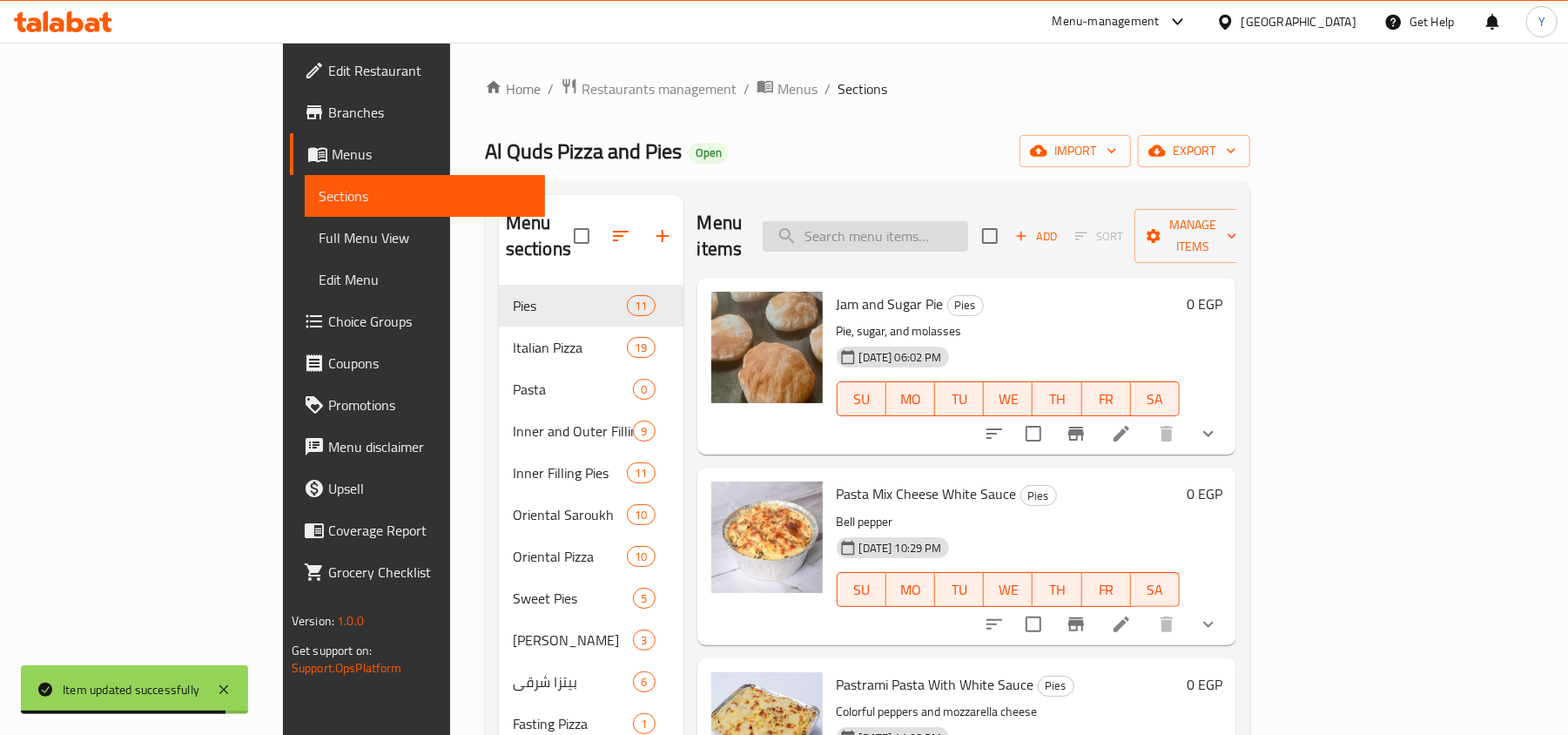
click at [969, 223] on input "search" at bounding box center [865, 236] width 205 height 31
paste input "Pasta With Sausage And White Sauce"
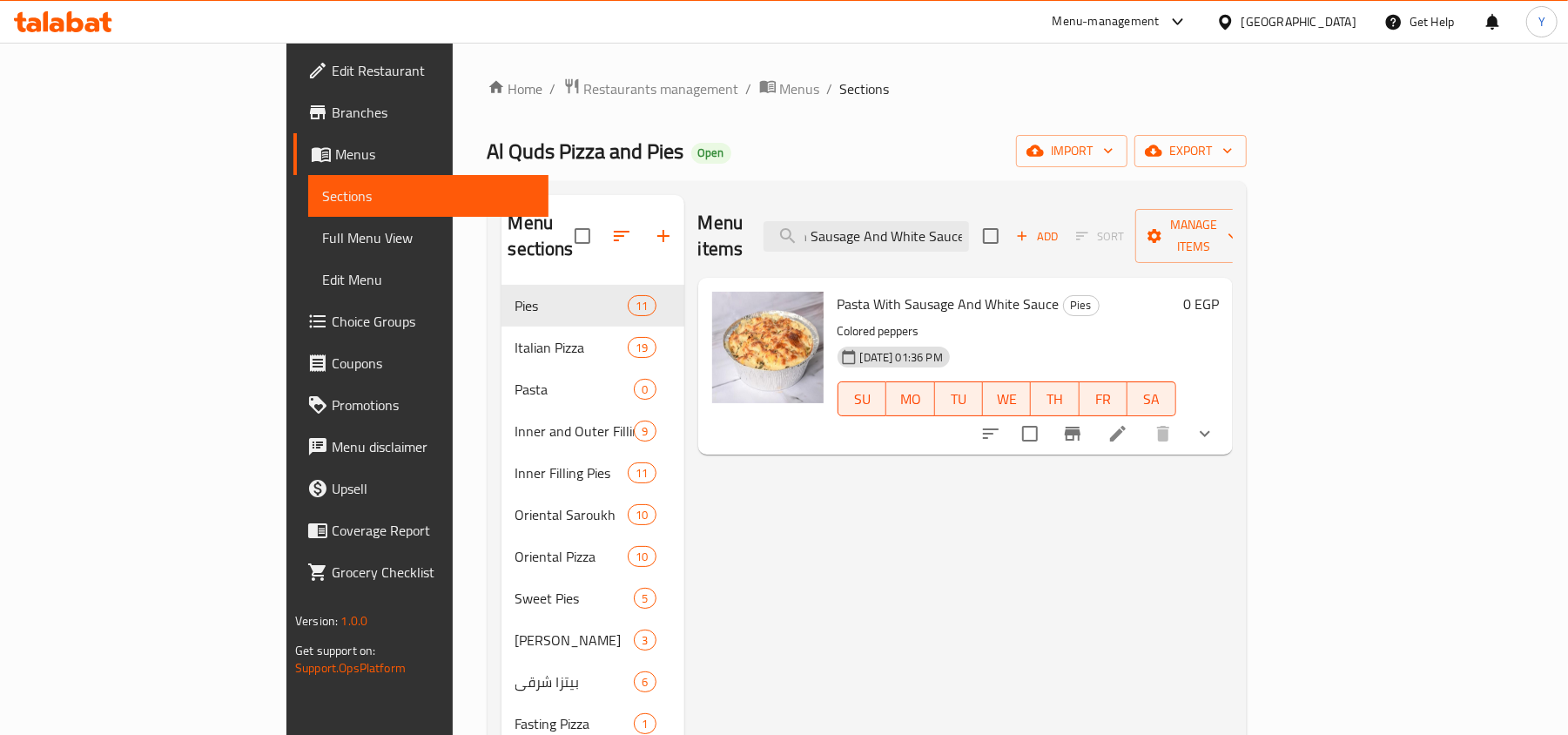
type input "Pasta With Sausage And White Sauce"
click at [322, 234] on span "Full Menu View" at bounding box center [428, 237] width 213 height 21
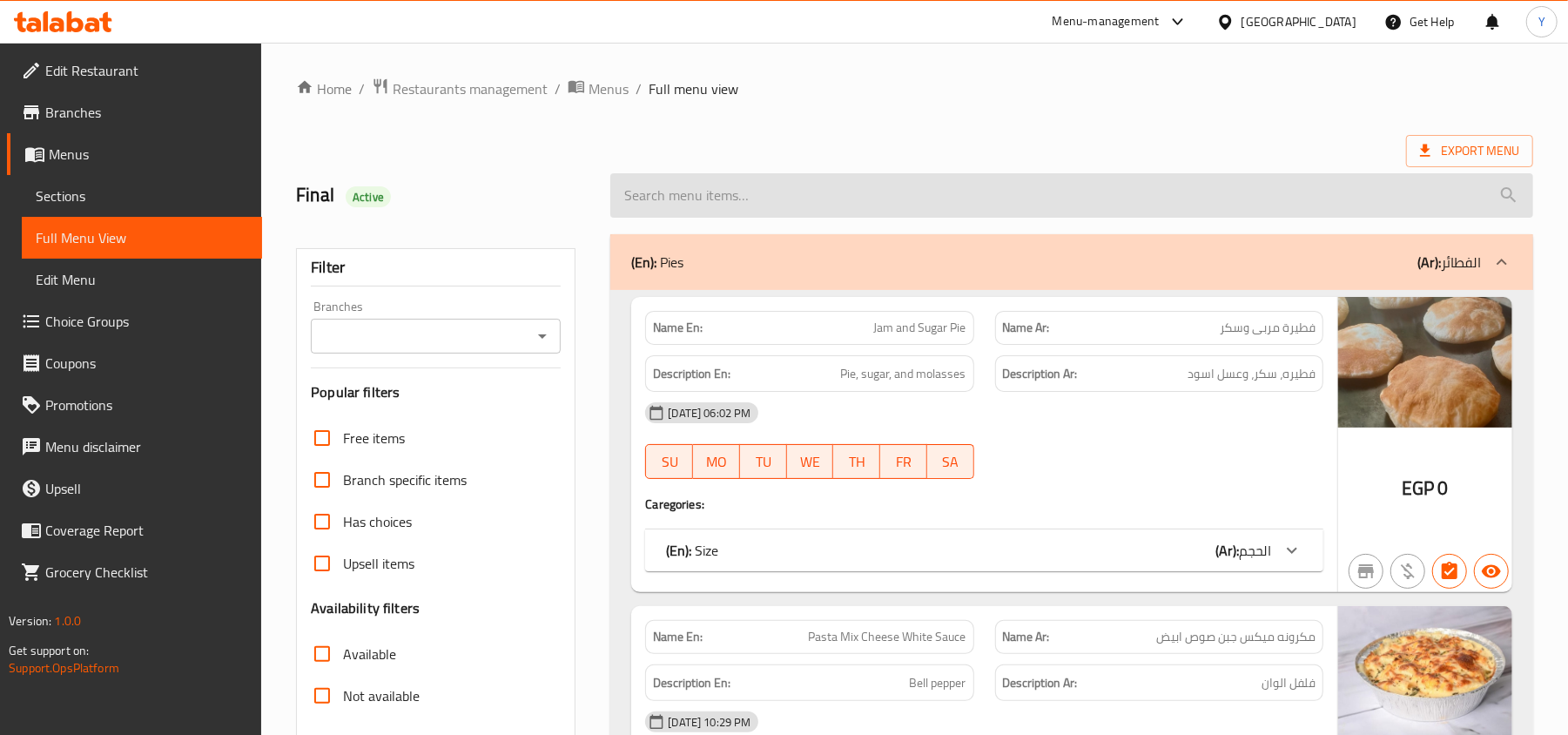
click at [962, 206] on input "search" at bounding box center [1072, 195] width 923 height 45
paste input "Pasta With Sausage And White Sauce"
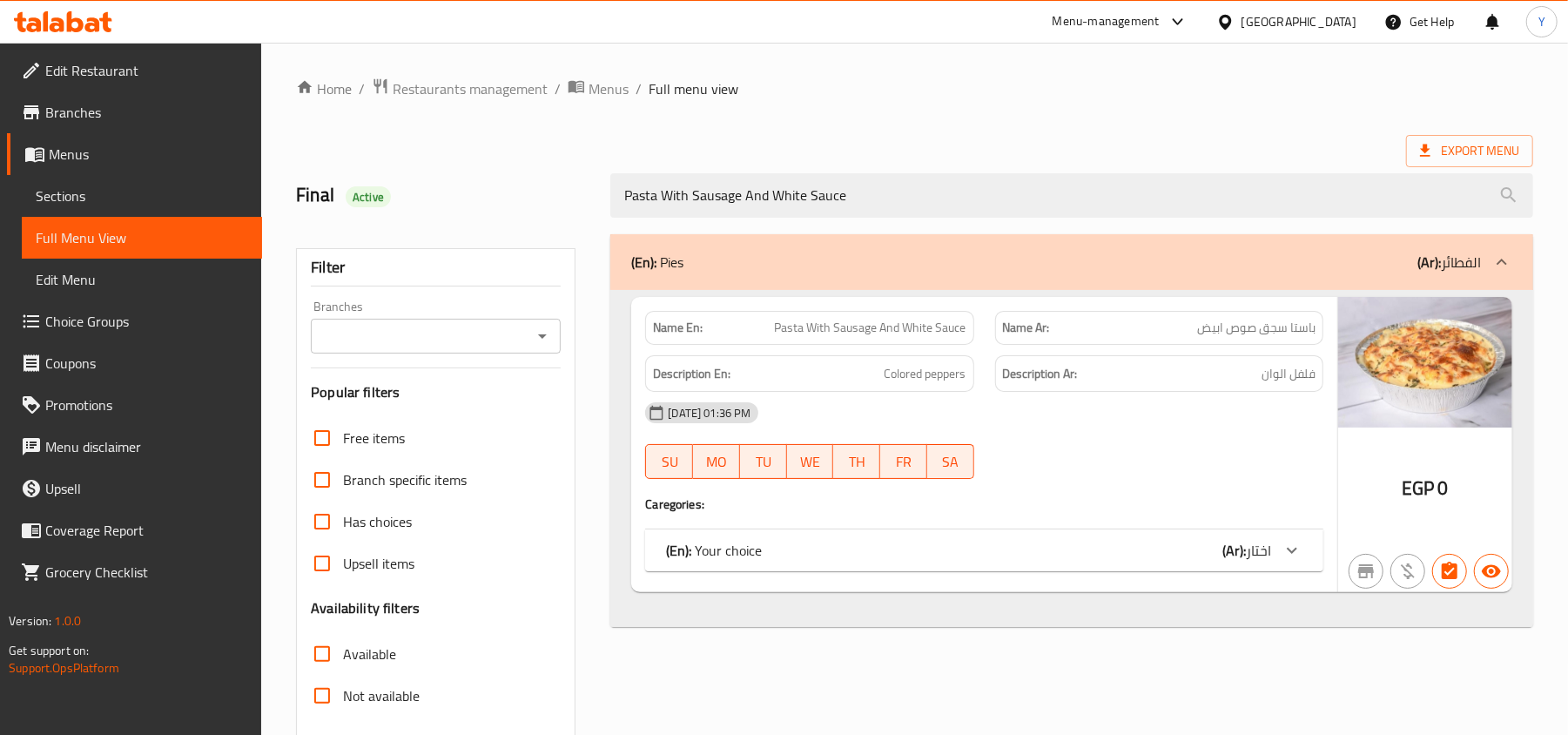
type input "Pasta With Sausage And White Sauce"
click at [1261, 552] on span "اختار" at bounding box center [1258, 550] width 25 height 26
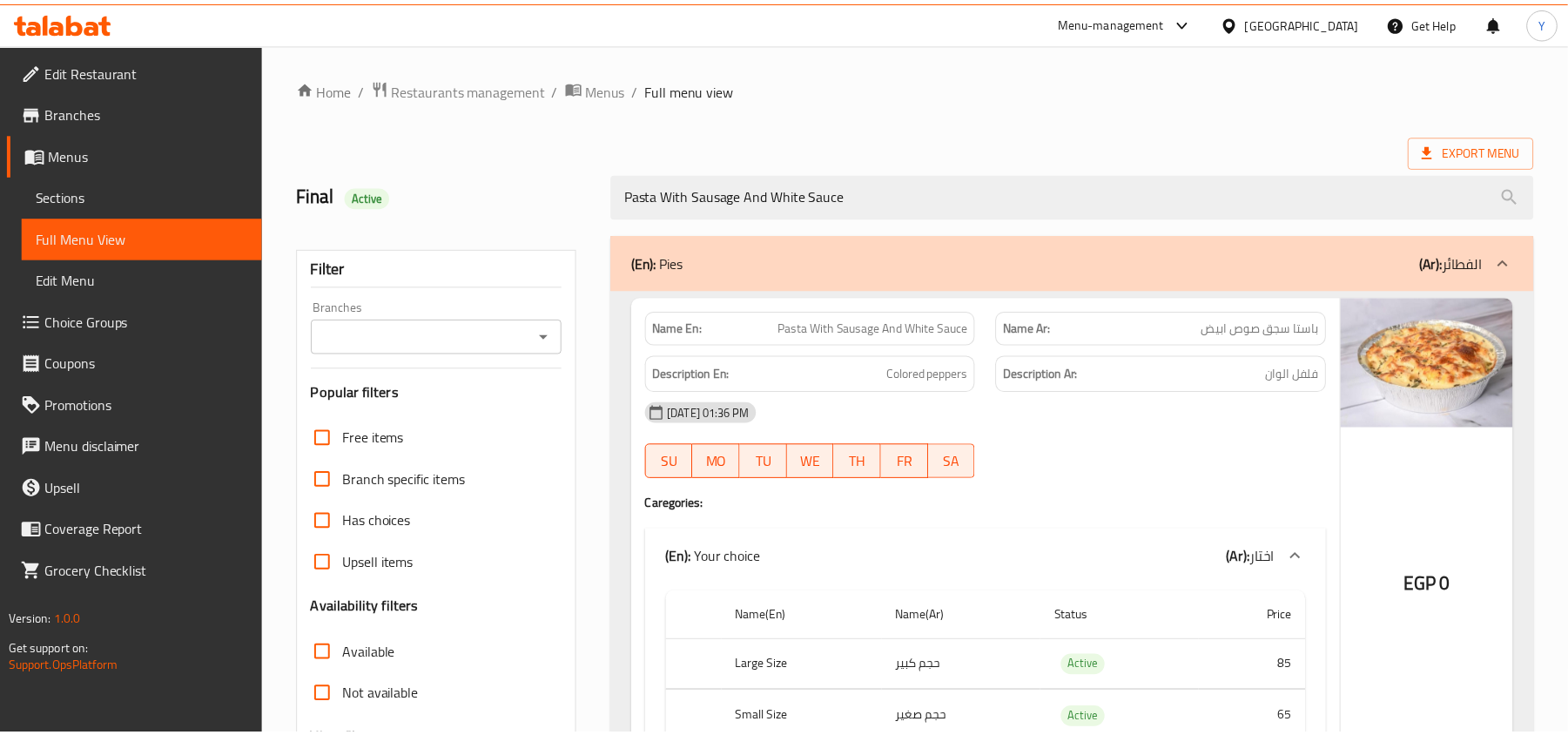
scroll to position [193, 0]
